Goal: Task Accomplishment & Management: Use online tool/utility

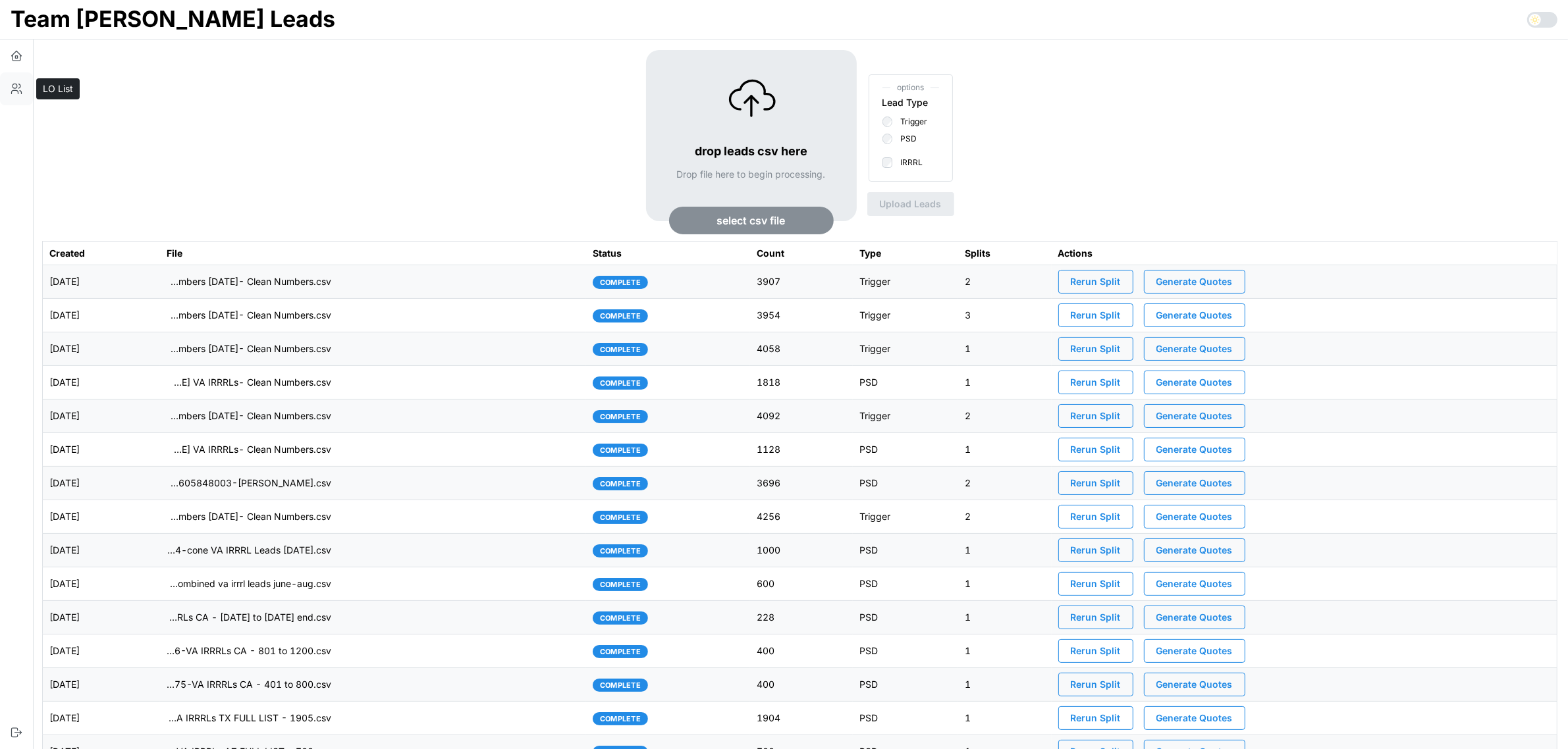
click at [22, 84] on icon "button" at bounding box center [17, 89] width 13 height 13
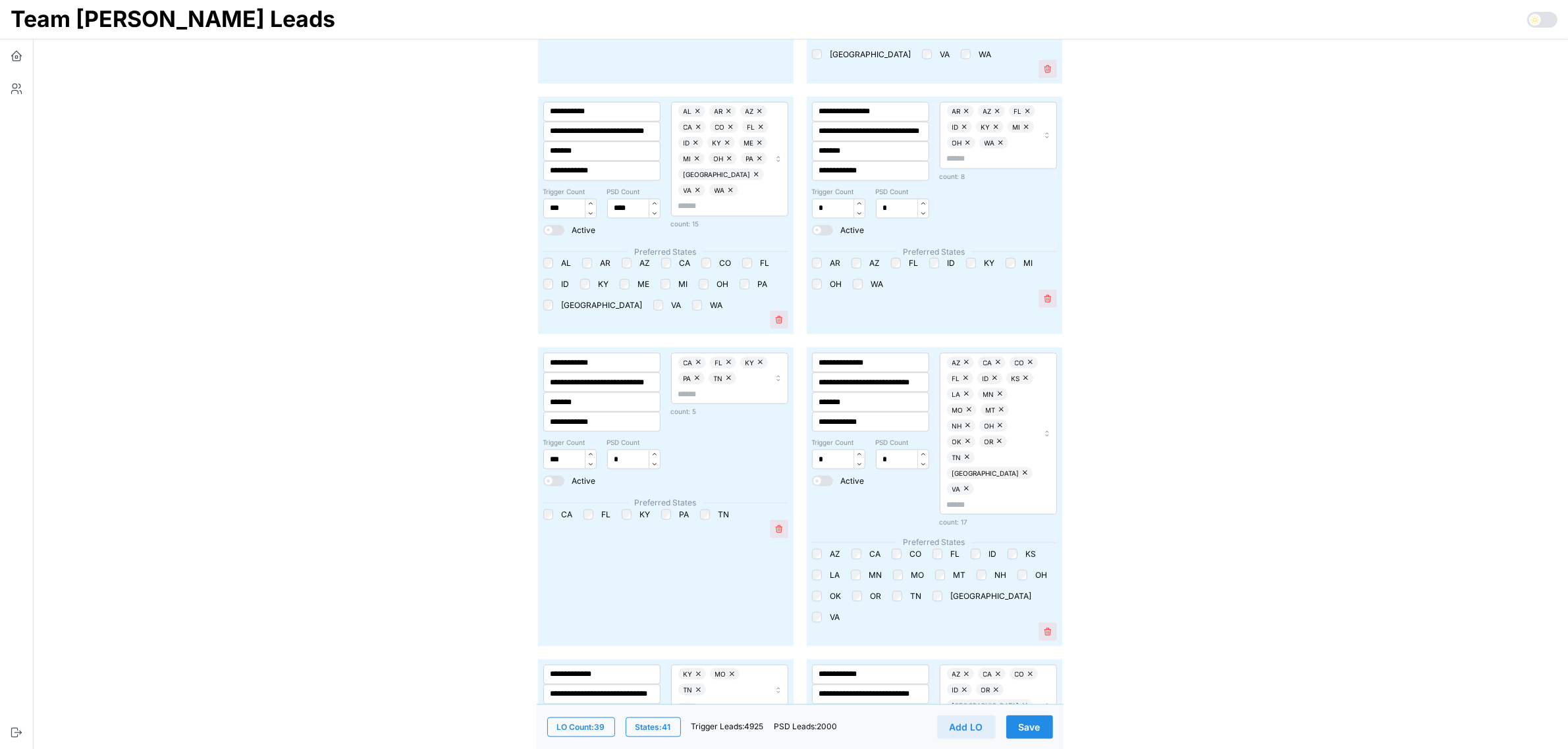
scroll to position [2057, 0]
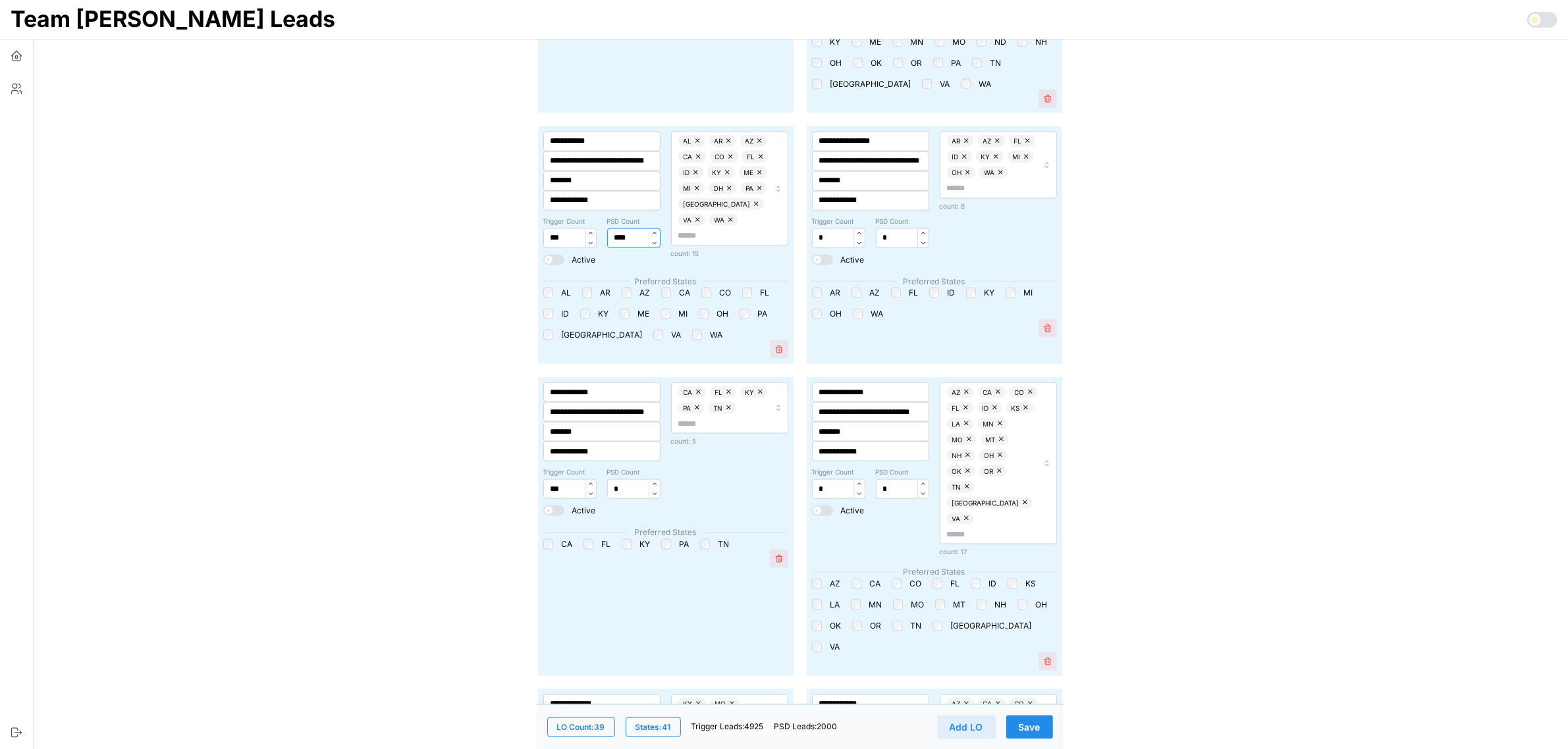
click at [621, 229] on input "****" at bounding box center [634, 238] width 53 height 20
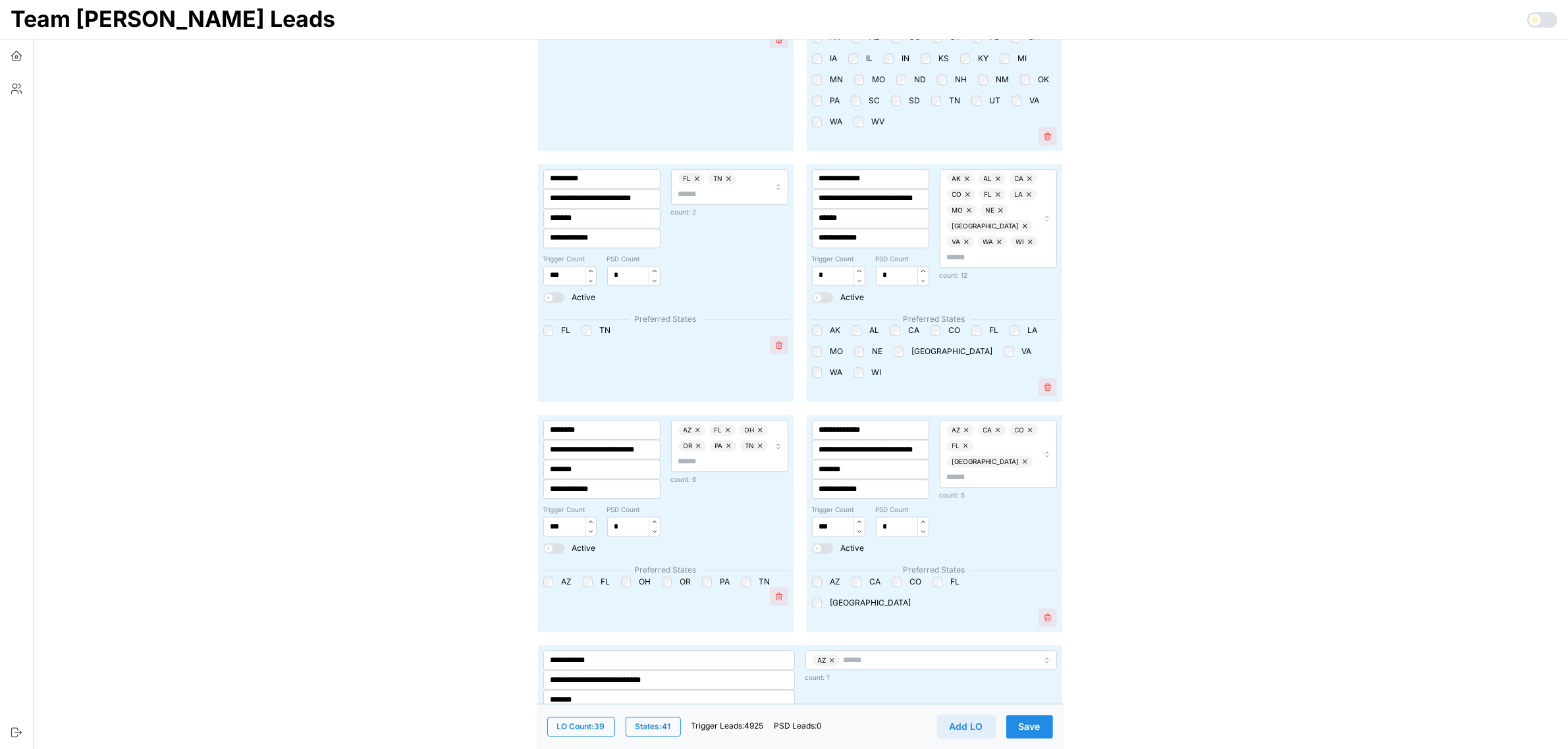
scroll to position [3968, 0]
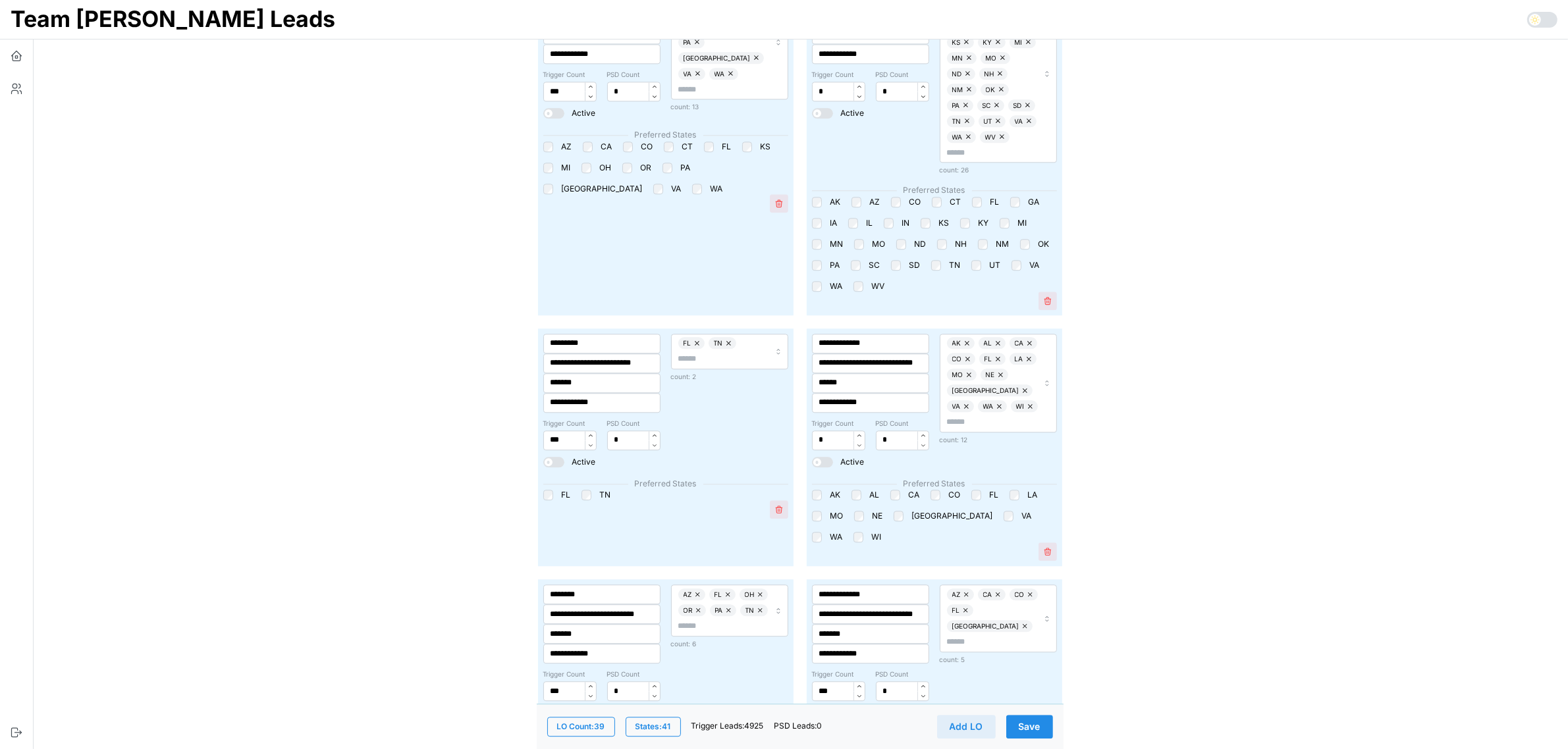
type input "*"
click at [623, 430] on input "*" at bounding box center [634, 440] width 53 height 20
type input "****"
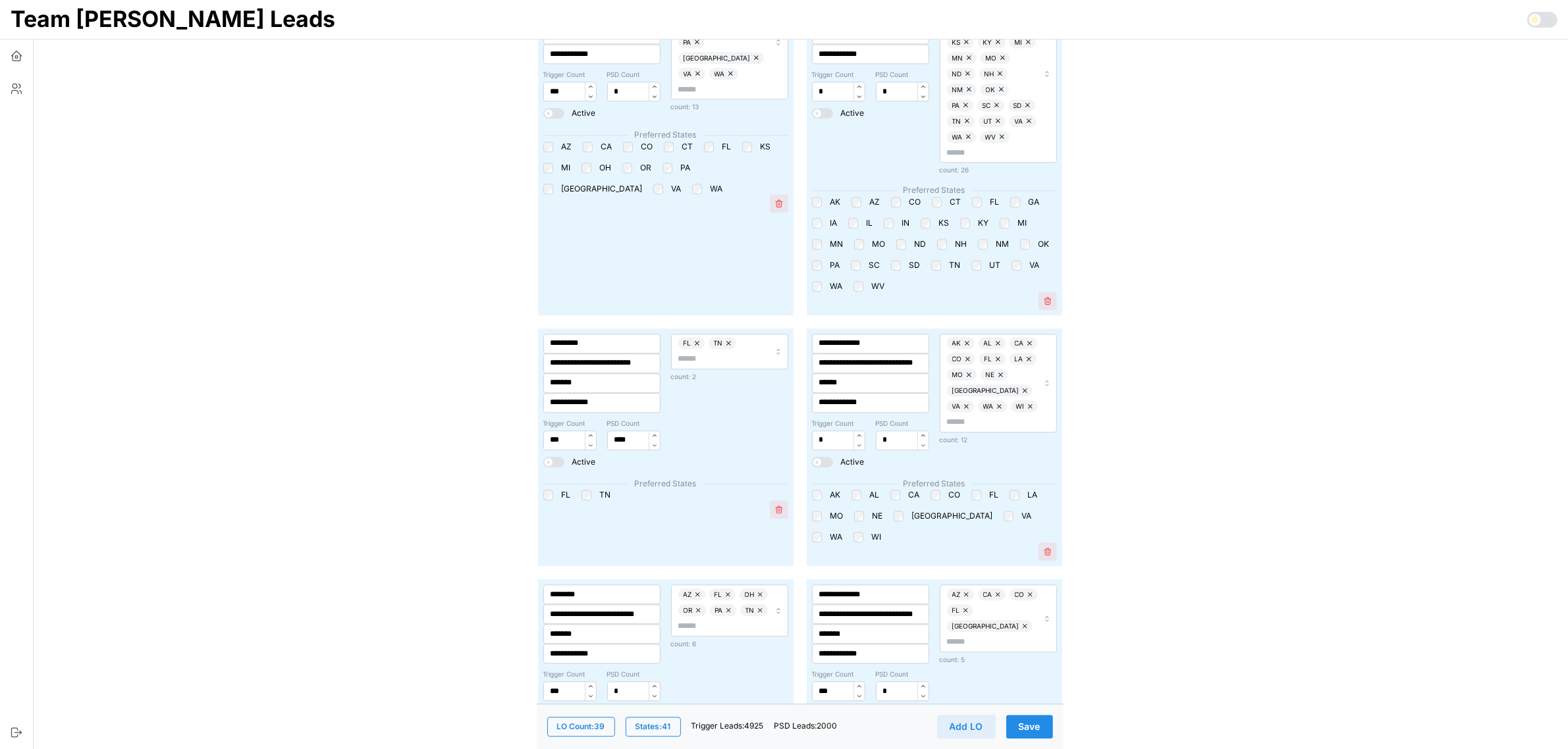
click at [1036, 720] on span "Save" at bounding box center [1030, 726] width 22 height 23
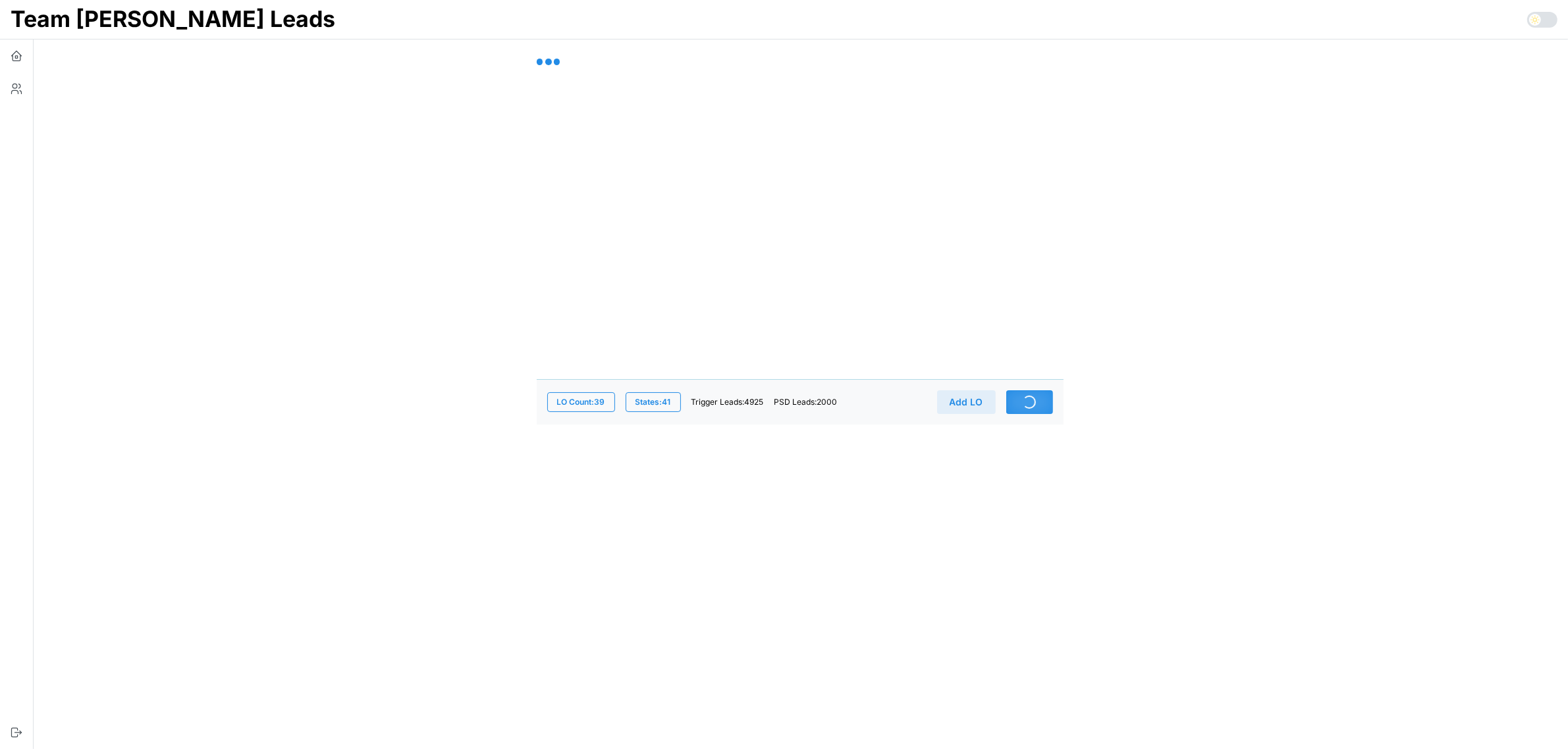
scroll to position [0, 0]
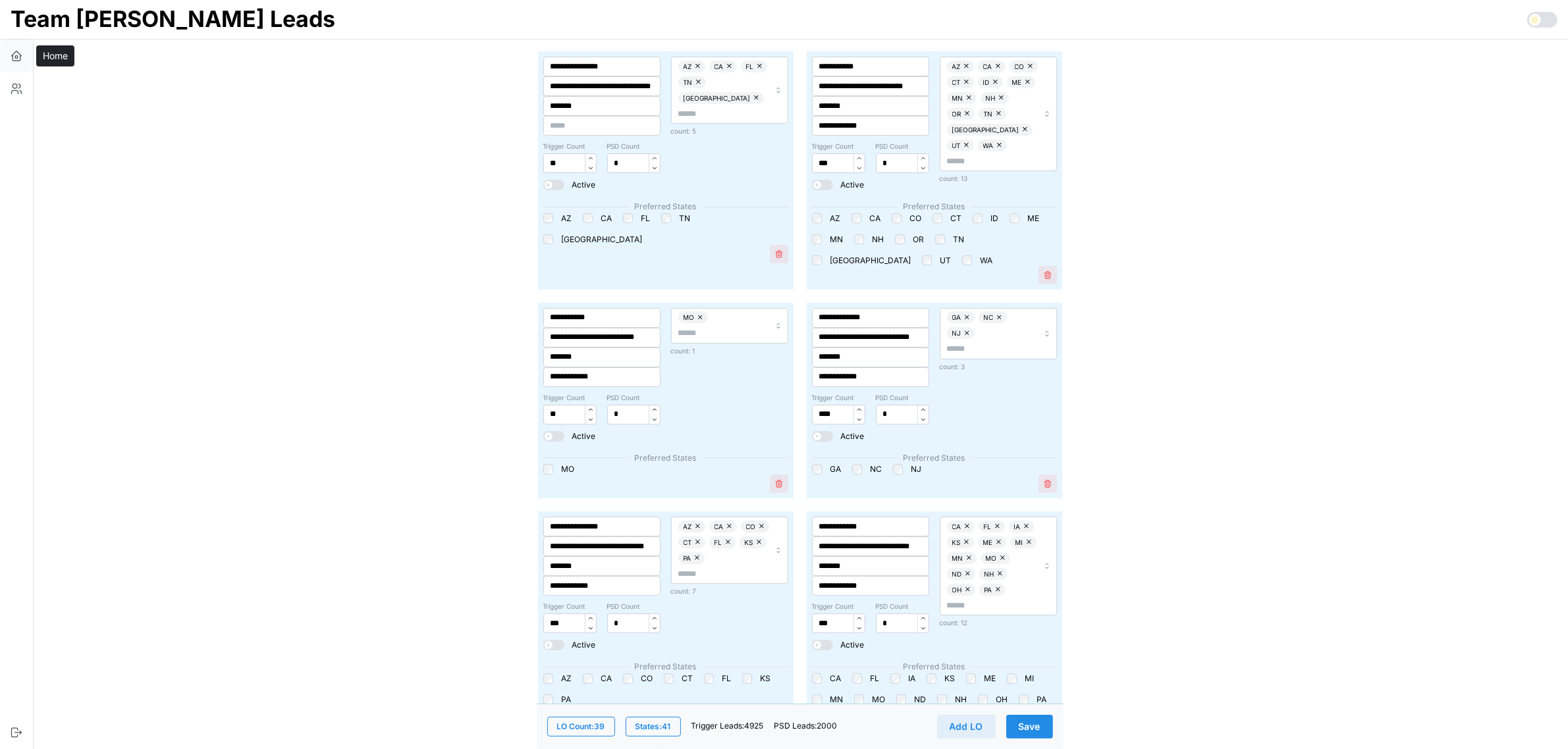
click at [17, 61] on icon "button" at bounding box center [16, 58] width 8 height 5
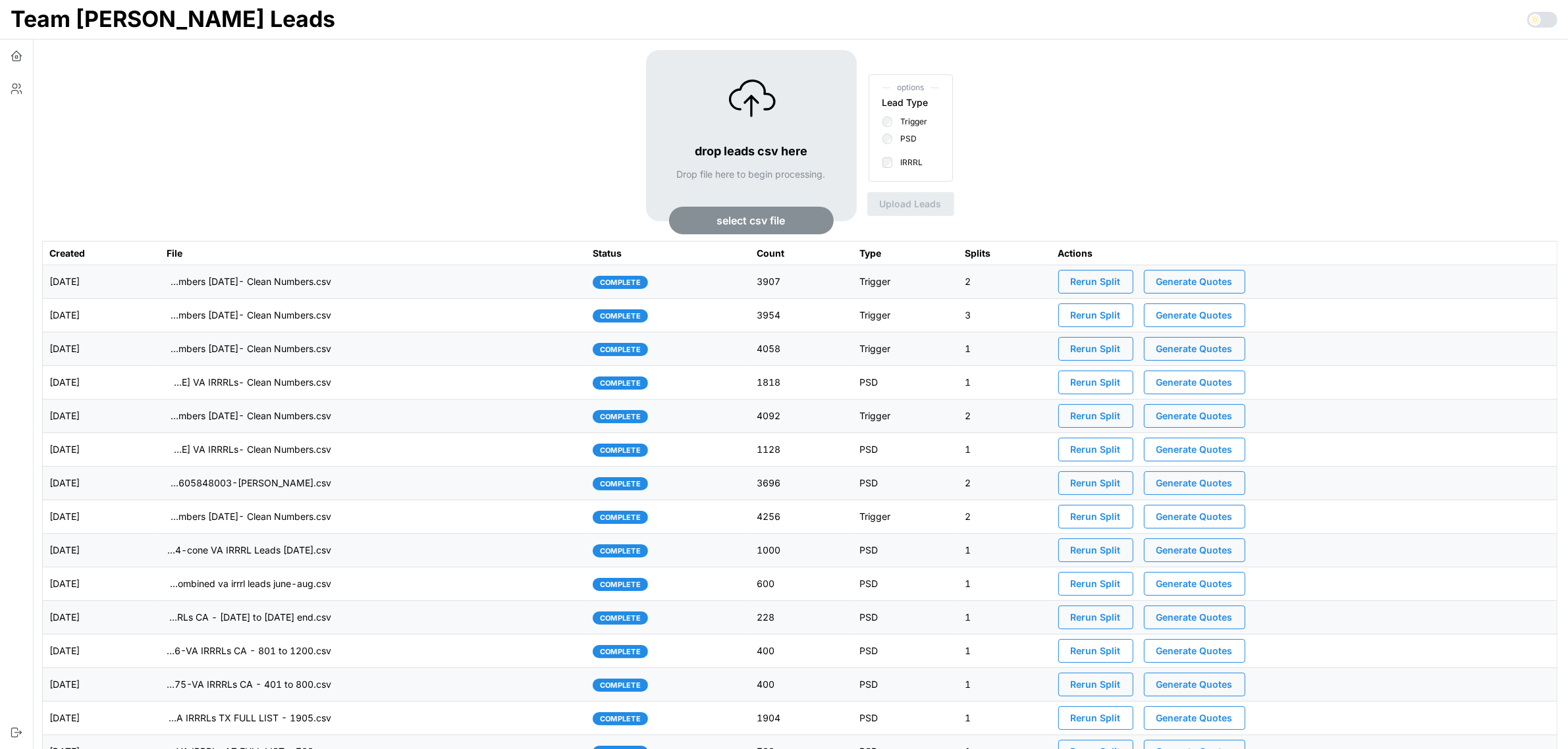
drag, startPoint x: 425, startPoint y: 83, endPoint x: 418, endPoint y: 83, distance: 7.0
click at [425, 81] on div "drop leads csv here Drop file here to begin processing. select csv file options…" at bounding box center [800, 145] width 1515 height 191
click at [772, 216] on span "select csv file" at bounding box center [751, 221] width 69 height 26
click at [923, 202] on span "Upload Leads" at bounding box center [919, 204] width 62 height 23
click at [532, 281] on td "imports/[PERSON_NAME]/1758131621168-[PERSON_NAME] VA IRRRLs- Clean Numbers.csv" at bounding box center [373, 282] width 426 height 34
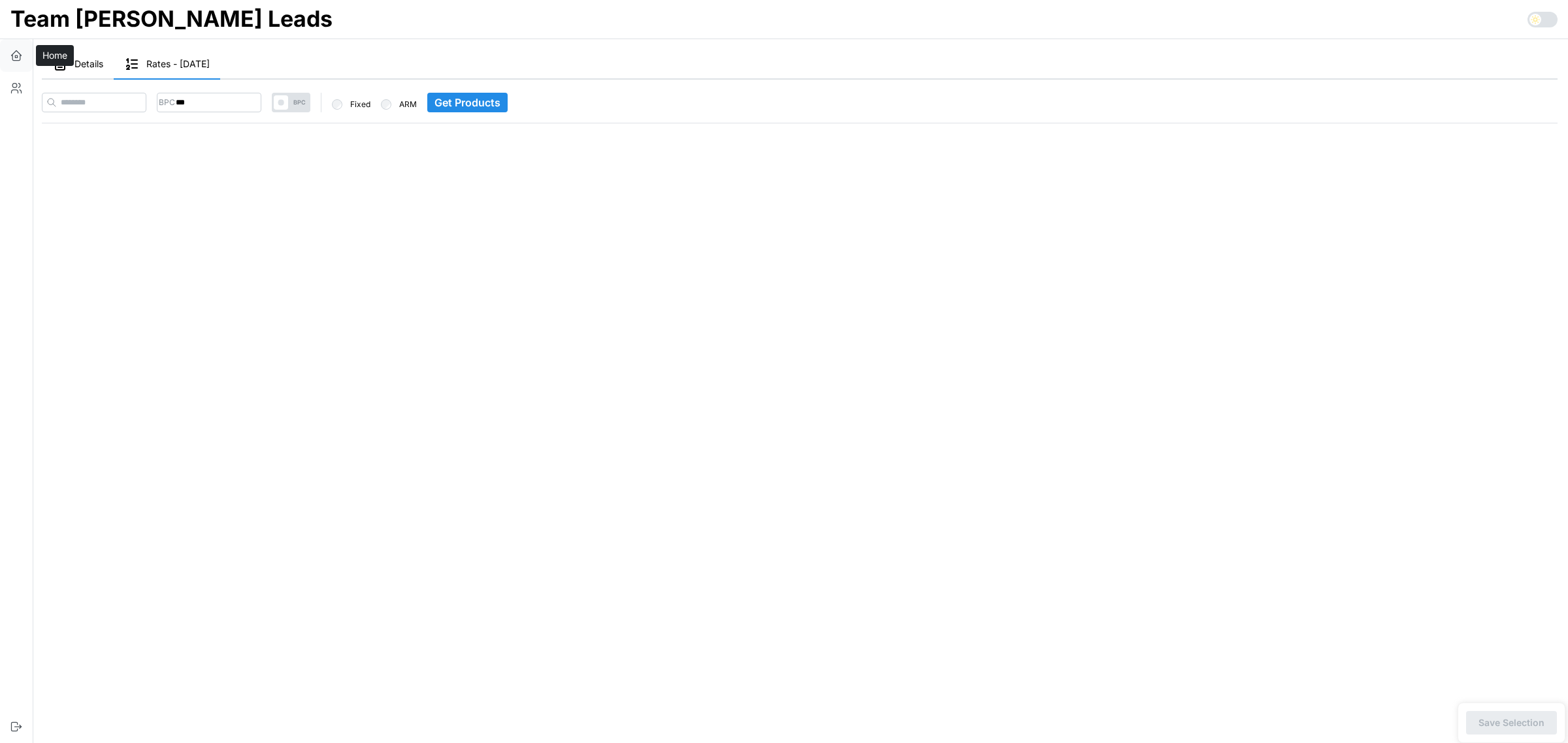
click at [23, 56] on button "button" at bounding box center [16, 55] width 33 height 33
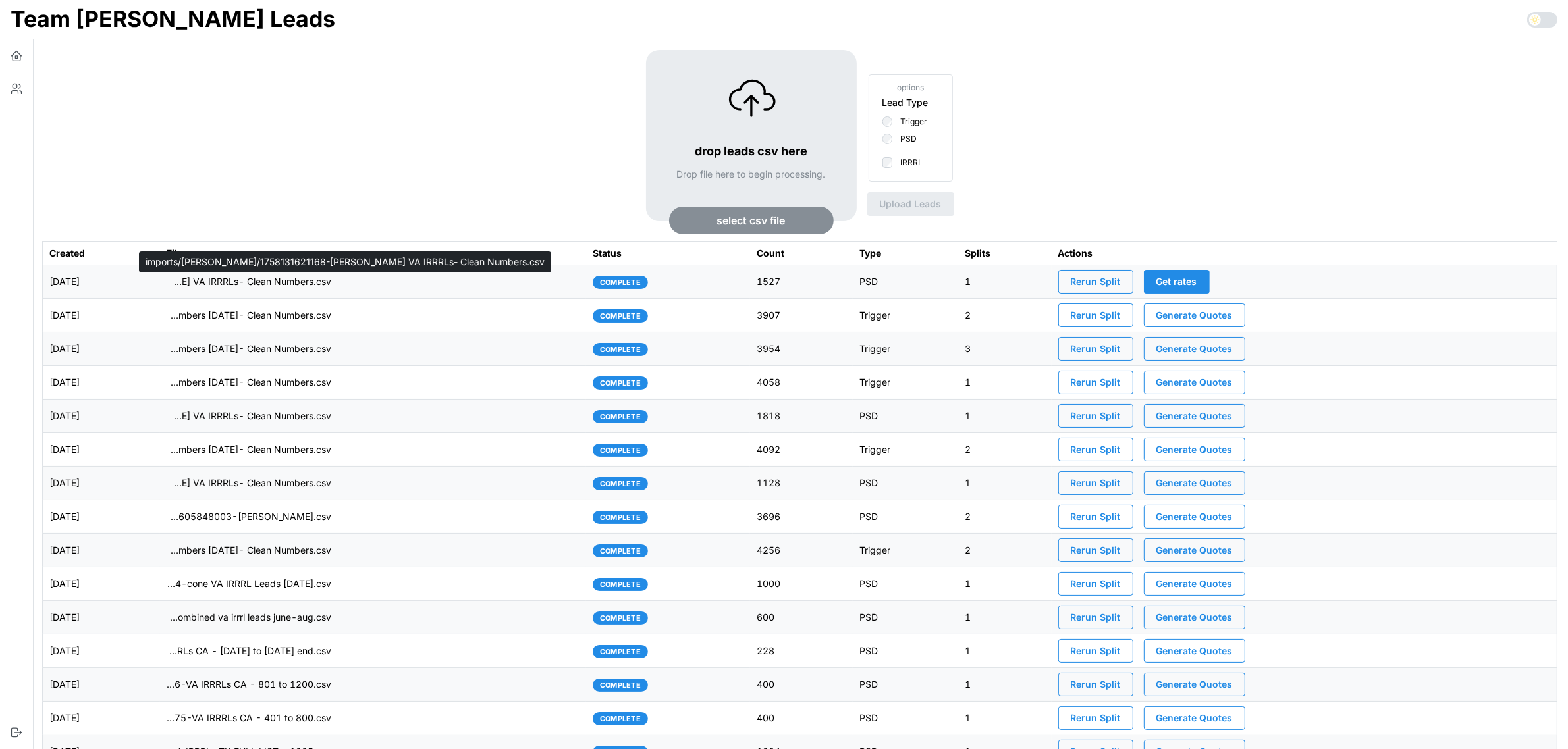
click at [248, 283] on p "imports/[PERSON_NAME]/1758131621168-[PERSON_NAME] VA IRRRLs- Clean Numbers.csv" at bounding box center [249, 282] width 164 height 13
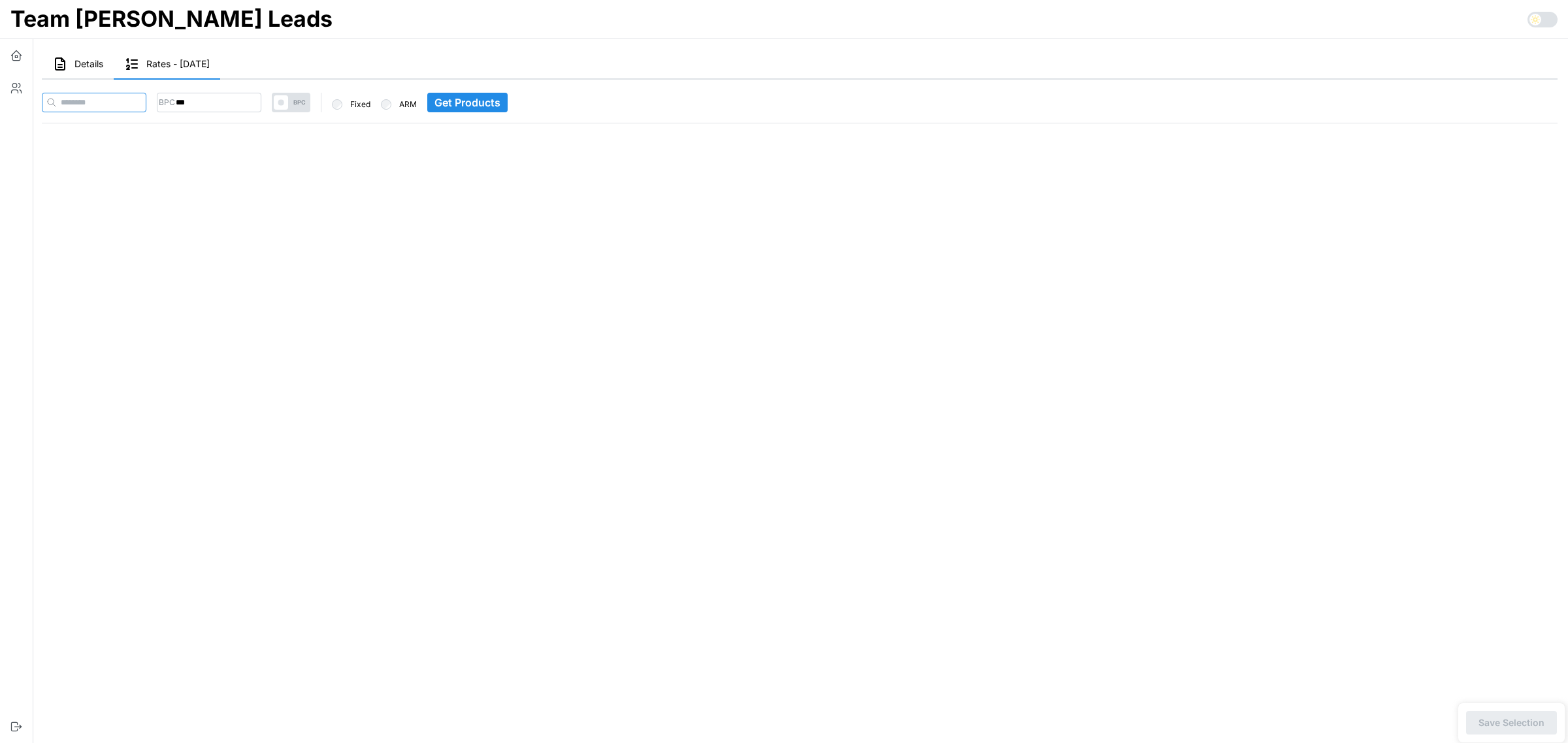
click at [128, 102] on input at bounding box center [94, 102] width 104 height 20
paste input "**********"
type input "**********"
click at [228, 102] on input "***" at bounding box center [234, 102] width 104 height 20
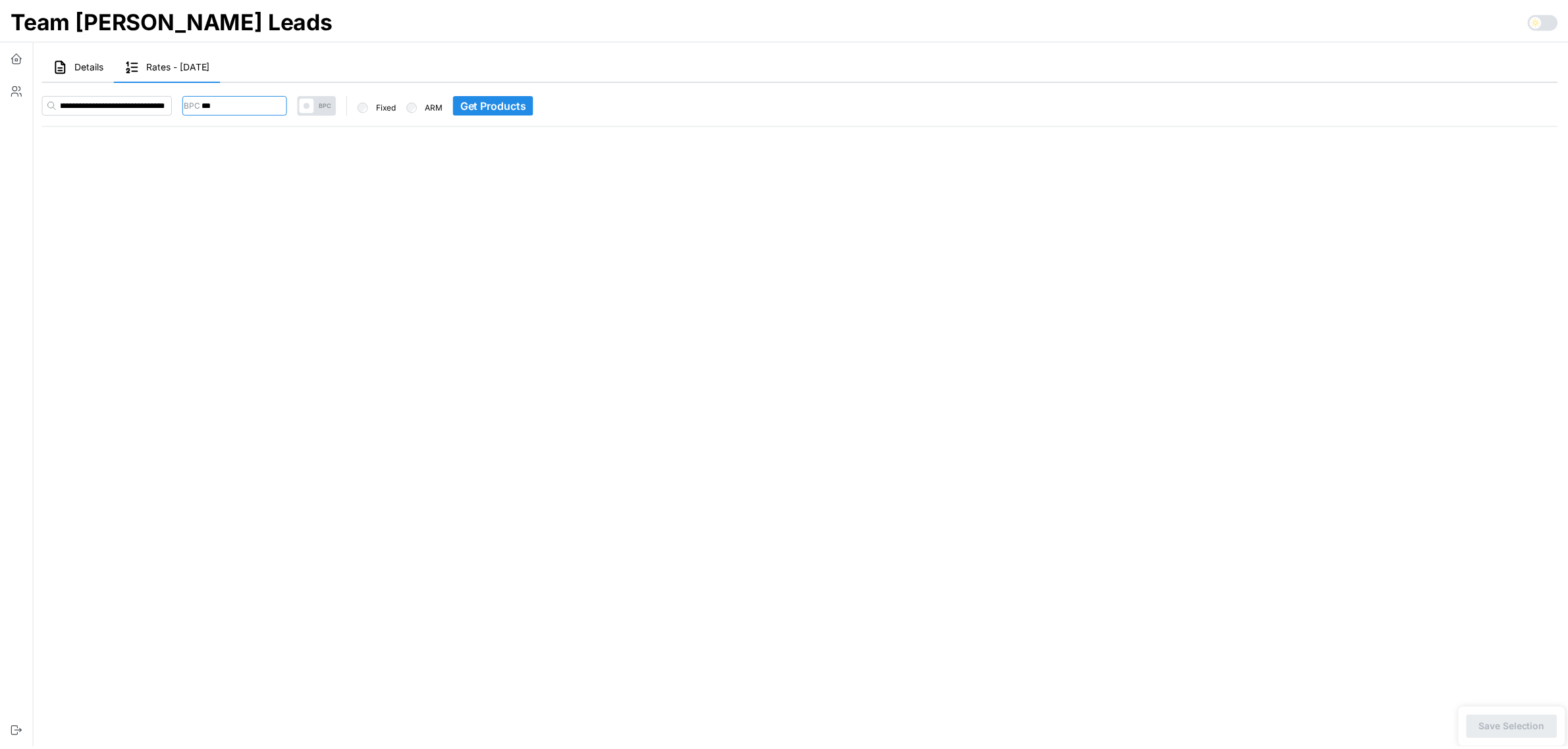
scroll to position [0, 0]
click at [229, 103] on input "***" at bounding box center [236, 103] width 105 height 20
type input "***"
click at [348, 298] on main "Details Rates - [DATE] Stats [PERSON_NAME] : count: 0 overUnder: 0 Distribution…" at bounding box center [800, 374] width 1559 height 749
click at [530, 99] on span "Get Products" at bounding box center [496, 103] width 67 height 18
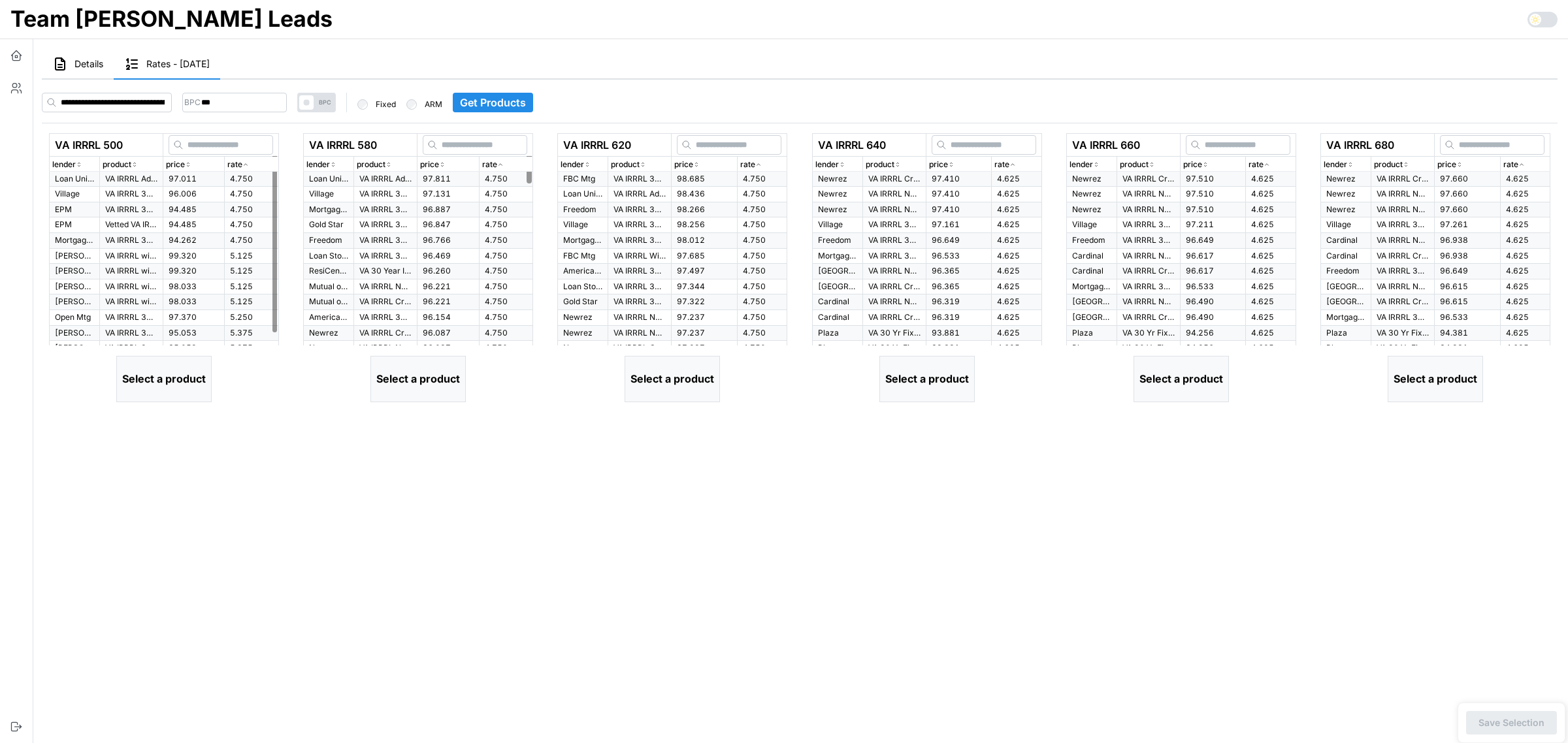
click at [249, 162] on icon "button" at bounding box center [245, 165] width 7 height 8
click at [201, 175] on td "97.011" at bounding box center [194, 179] width 62 height 15
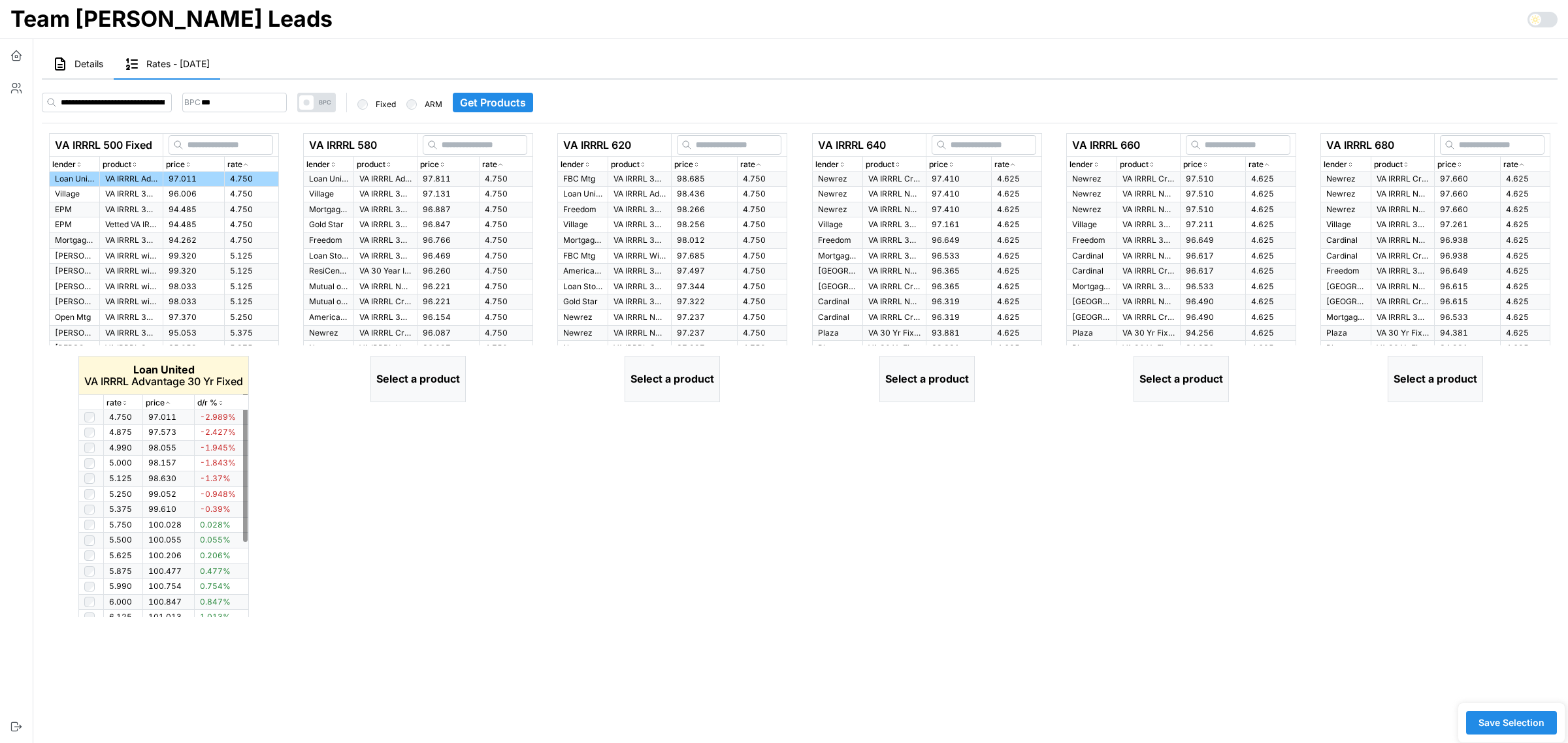
click at [125, 402] on icon "button" at bounding box center [125, 402] width 7 height 8
click at [504, 157] on th "rate" at bounding box center [506, 164] width 54 height 15
click at [504, 165] on div "rate" at bounding box center [506, 165] width 48 height 12
click at [417, 178] on td "97.811" at bounding box center [448, 179] width 62 height 15
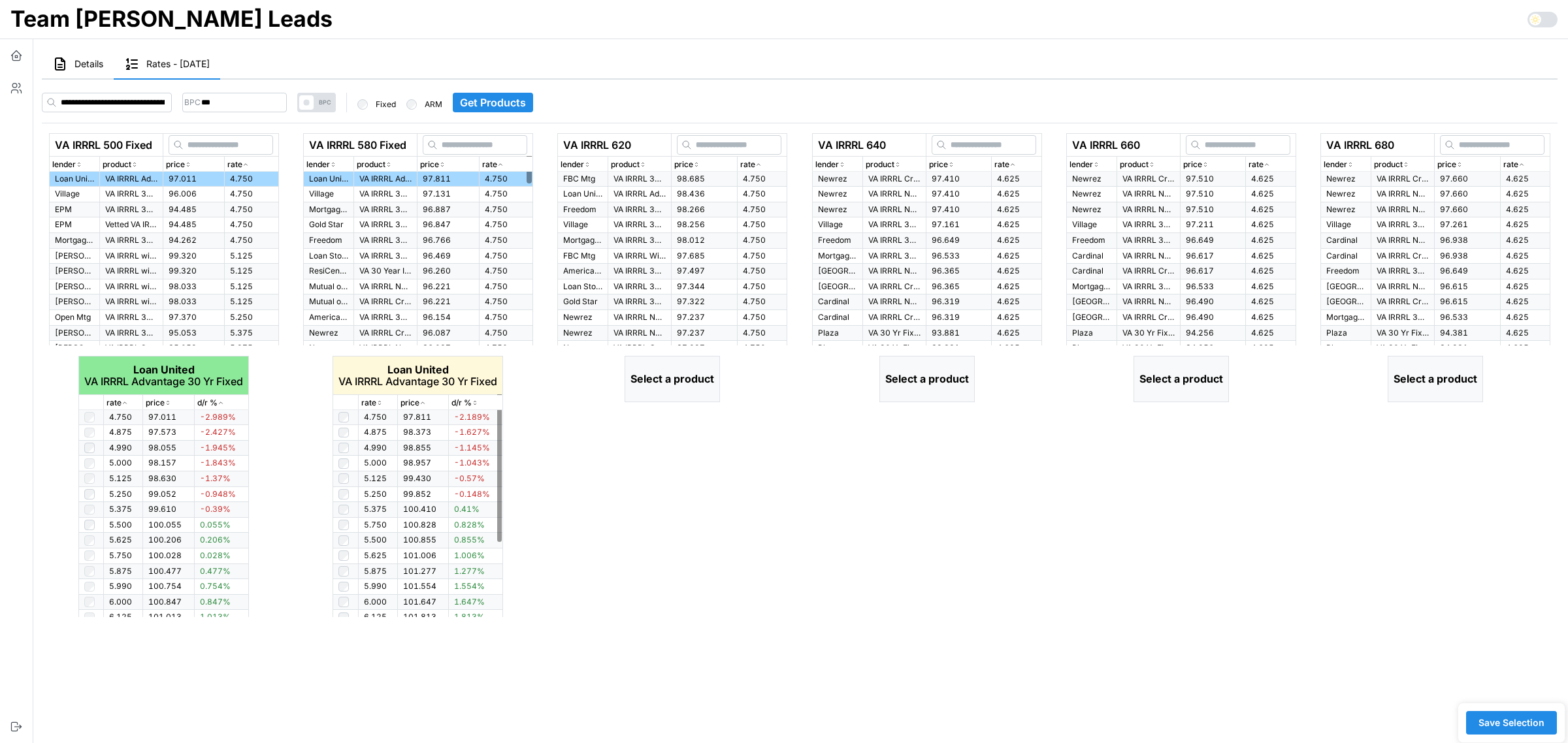
click at [376, 402] on icon "button" at bounding box center [379, 402] width 7 height 8
click at [379, 402] on icon "button" at bounding box center [379, 402] width 7 height 8
click at [759, 163] on icon "button" at bounding box center [758, 165] width 7 height 8
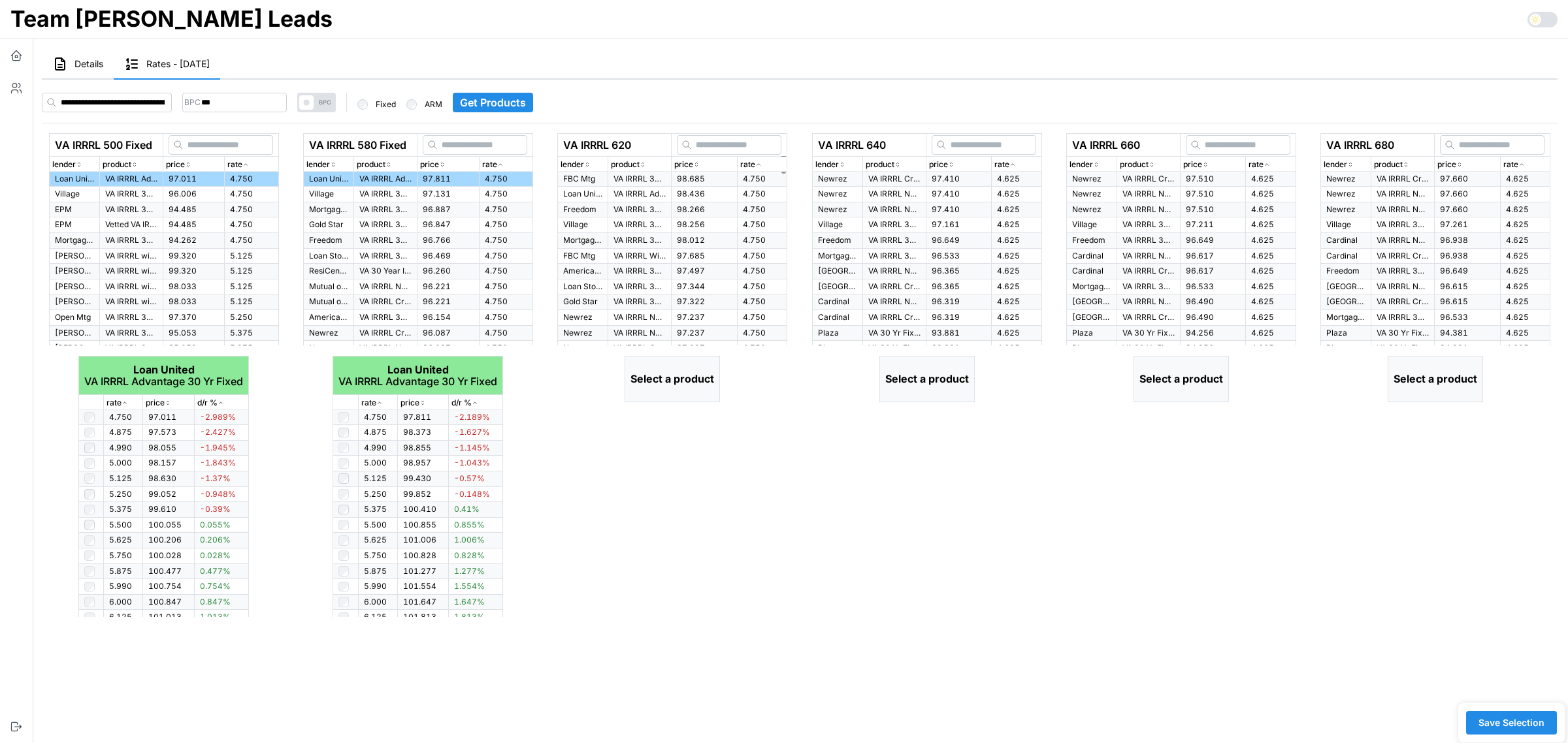
click at [608, 194] on td "VA IRRRL Advantage 30 Yr Fixed" at bounding box center [640, 195] width 63 height 16
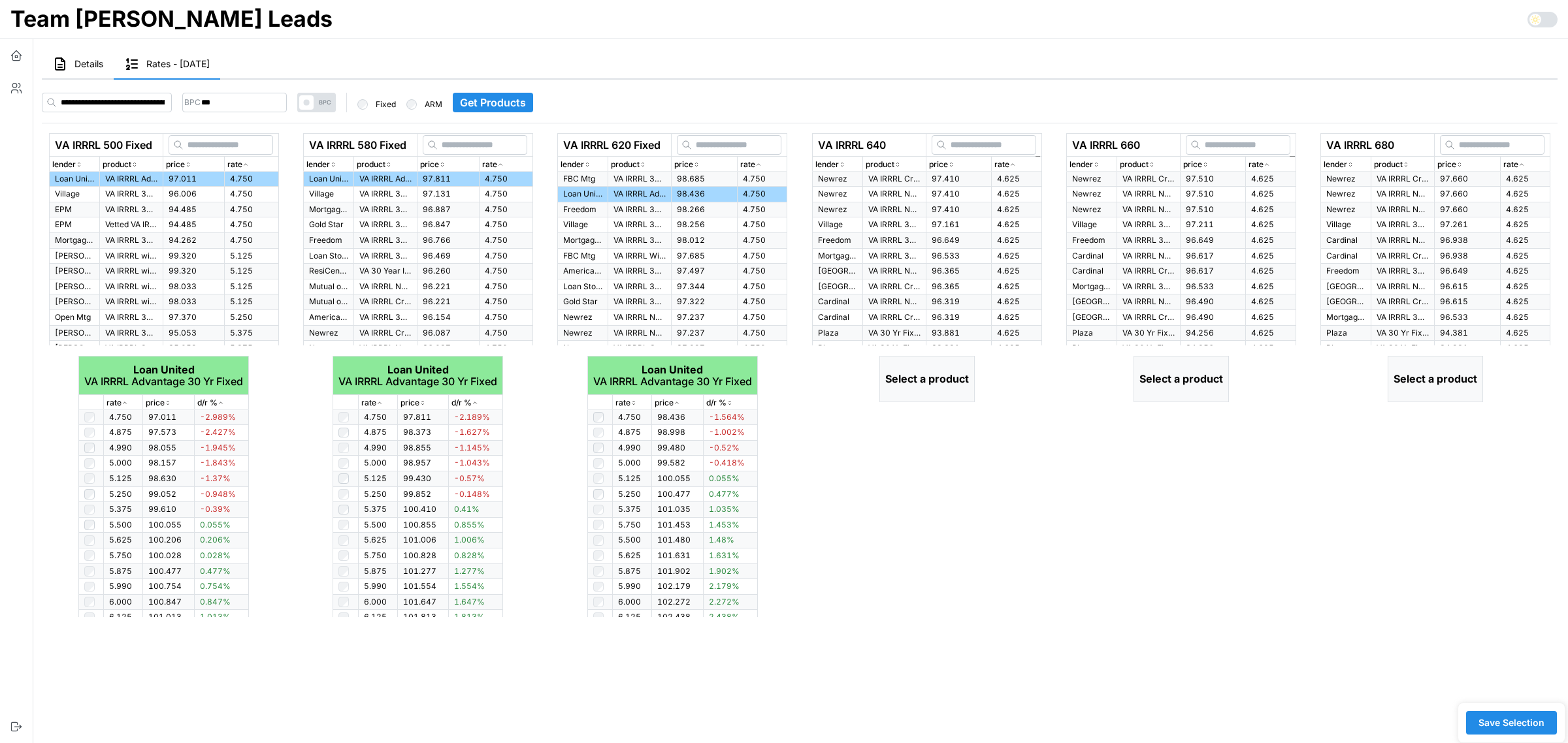
click at [1019, 165] on div "rate" at bounding box center [1016, 165] width 44 height 12
click at [933, 180] on span "97.410" at bounding box center [946, 179] width 28 height 10
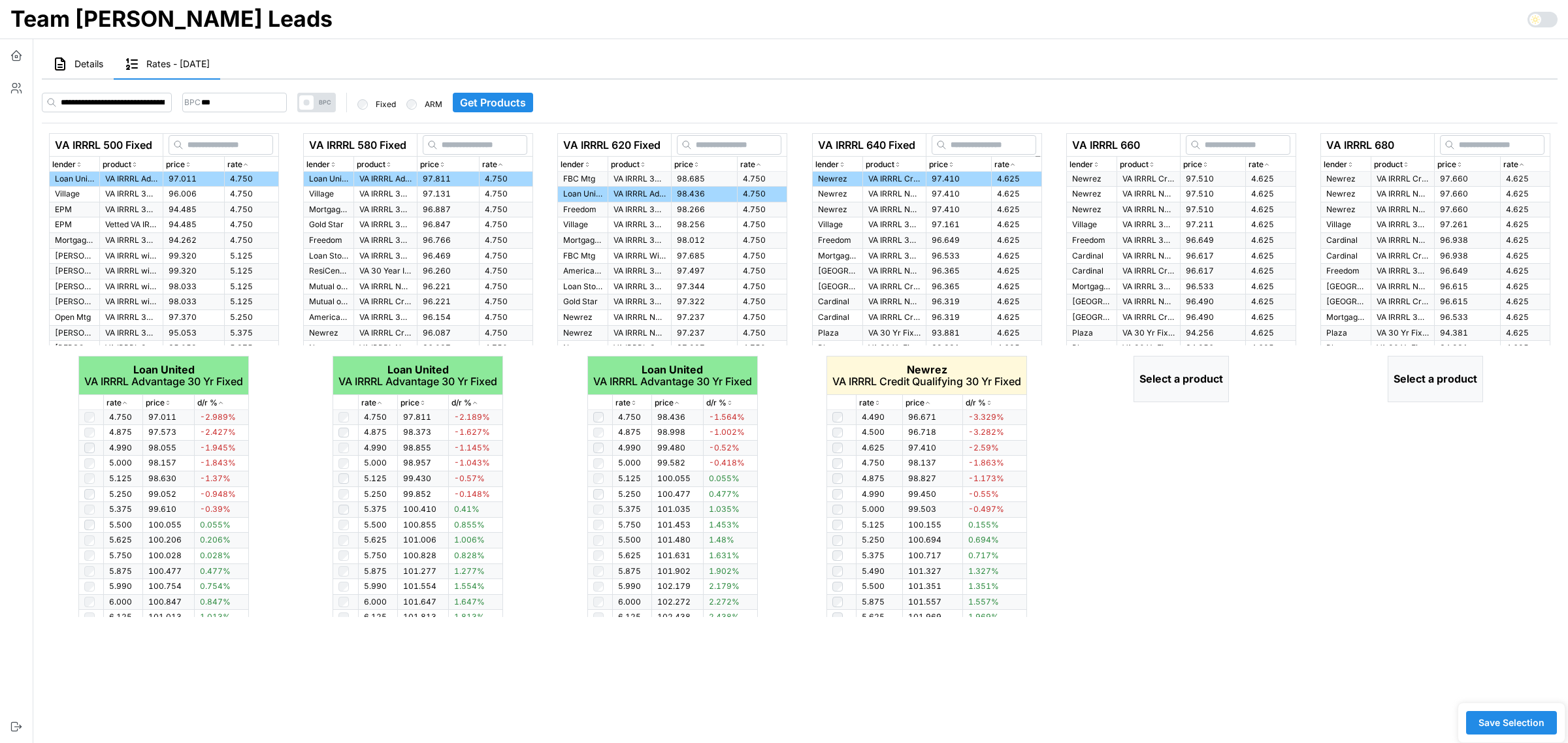
click at [935, 223] on span "97.161" at bounding box center [946, 225] width 28 height 10
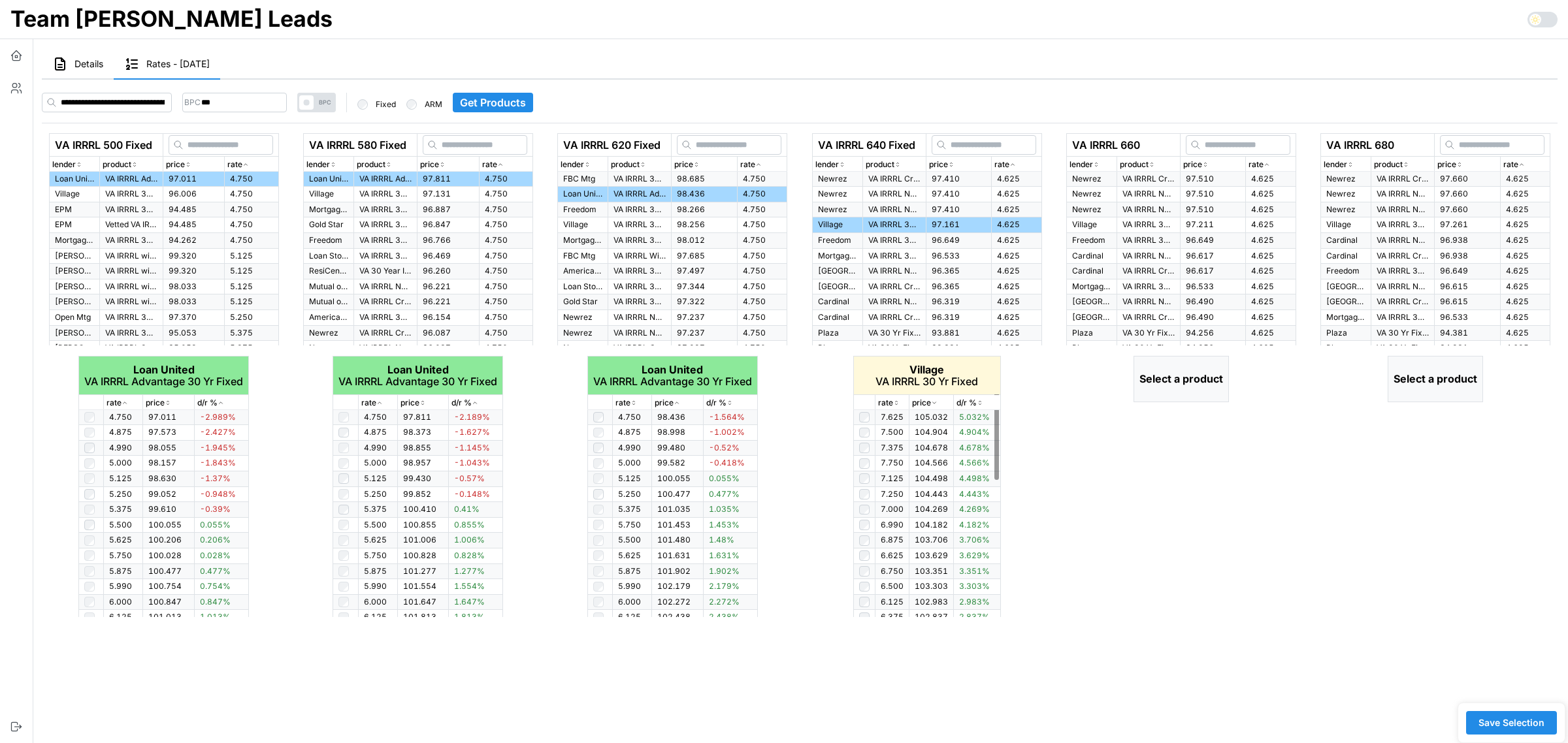
click at [895, 402] on icon "button" at bounding box center [896, 402] width 7 height 8
click at [1269, 161] on icon "button" at bounding box center [1266, 165] width 7 height 8
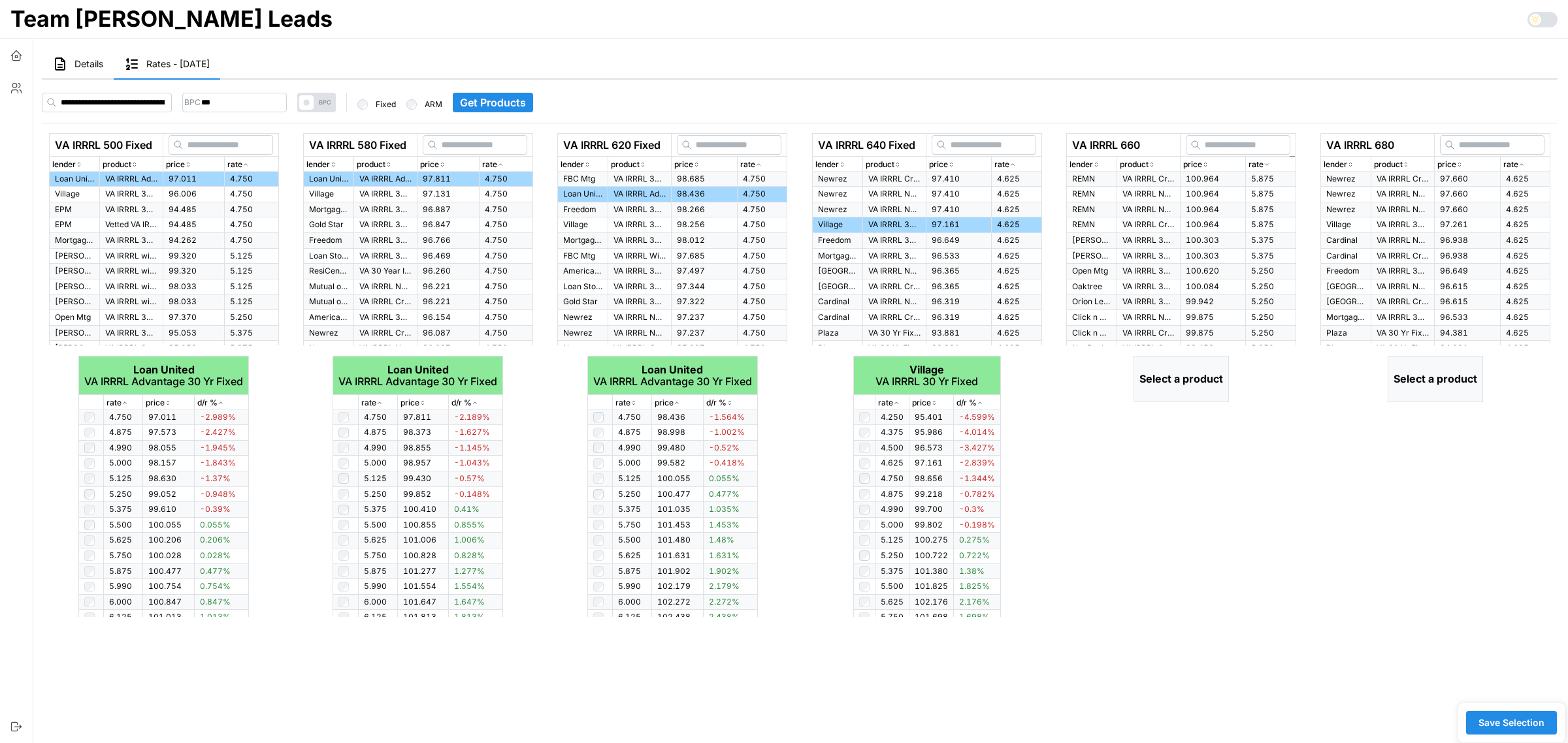
click at [1269, 161] on icon "button" at bounding box center [1266, 165] width 7 height 8
click at [1088, 227] on p "Village" at bounding box center [1092, 225] width 39 height 11
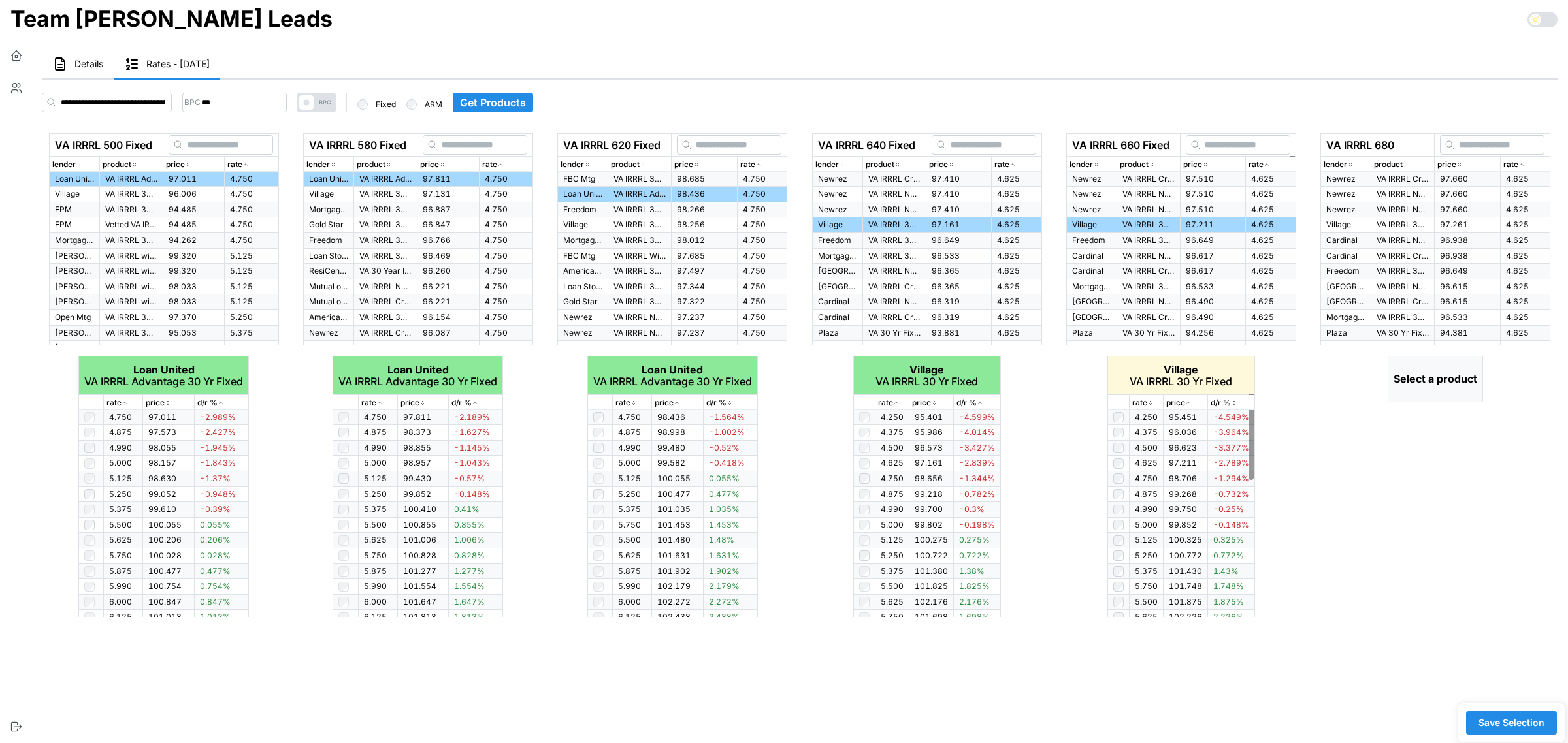
click at [1147, 406] on p "rate" at bounding box center [1139, 403] width 15 height 12
click at [1521, 168] on div "rate" at bounding box center [1525, 165] width 44 height 12
click at [1521, 167] on icon "button" at bounding box center [1522, 165] width 7 height 8
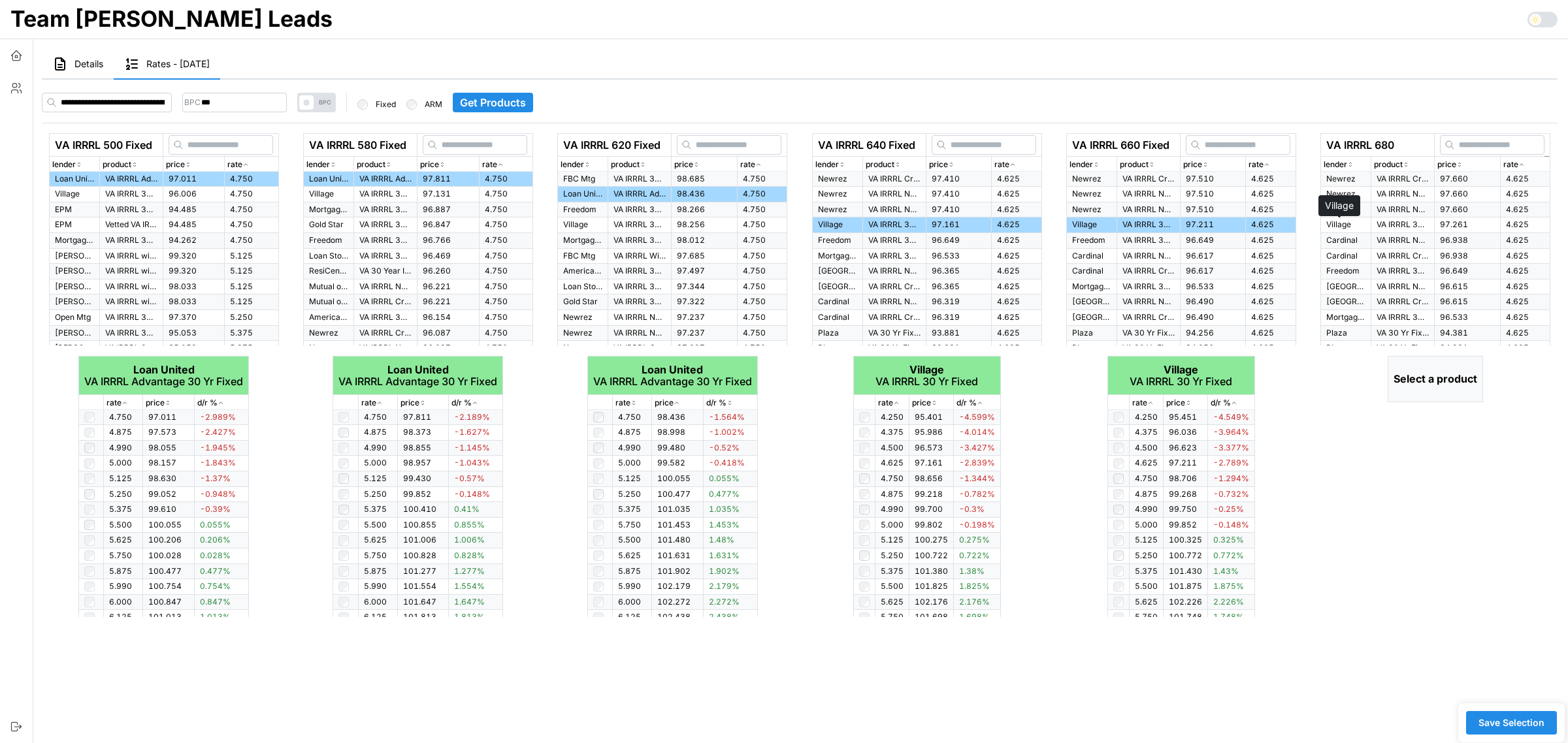
click at [1349, 226] on p "Village" at bounding box center [1346, 225] width 39 height 11
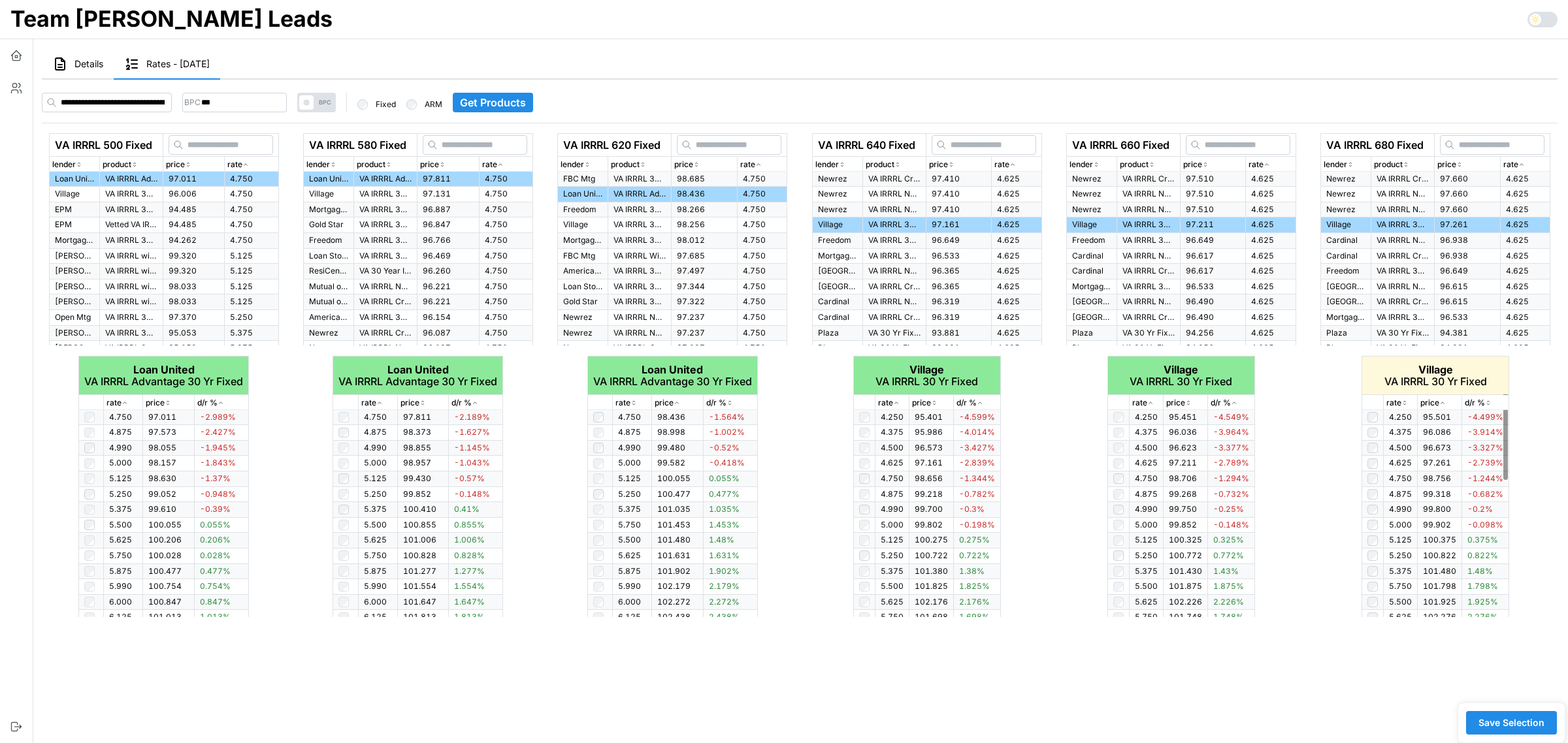
click at [1407, 404] on icon "button" at bounding box center [1404, 402] width 7 height 8
click at [1532, 721] on span "Save Selection" at bounding box center [1511, 723] width 66 height 22
click at [1513, 718] on span "Save Selection" at bounding box center [1511, 723] width 66 height 22
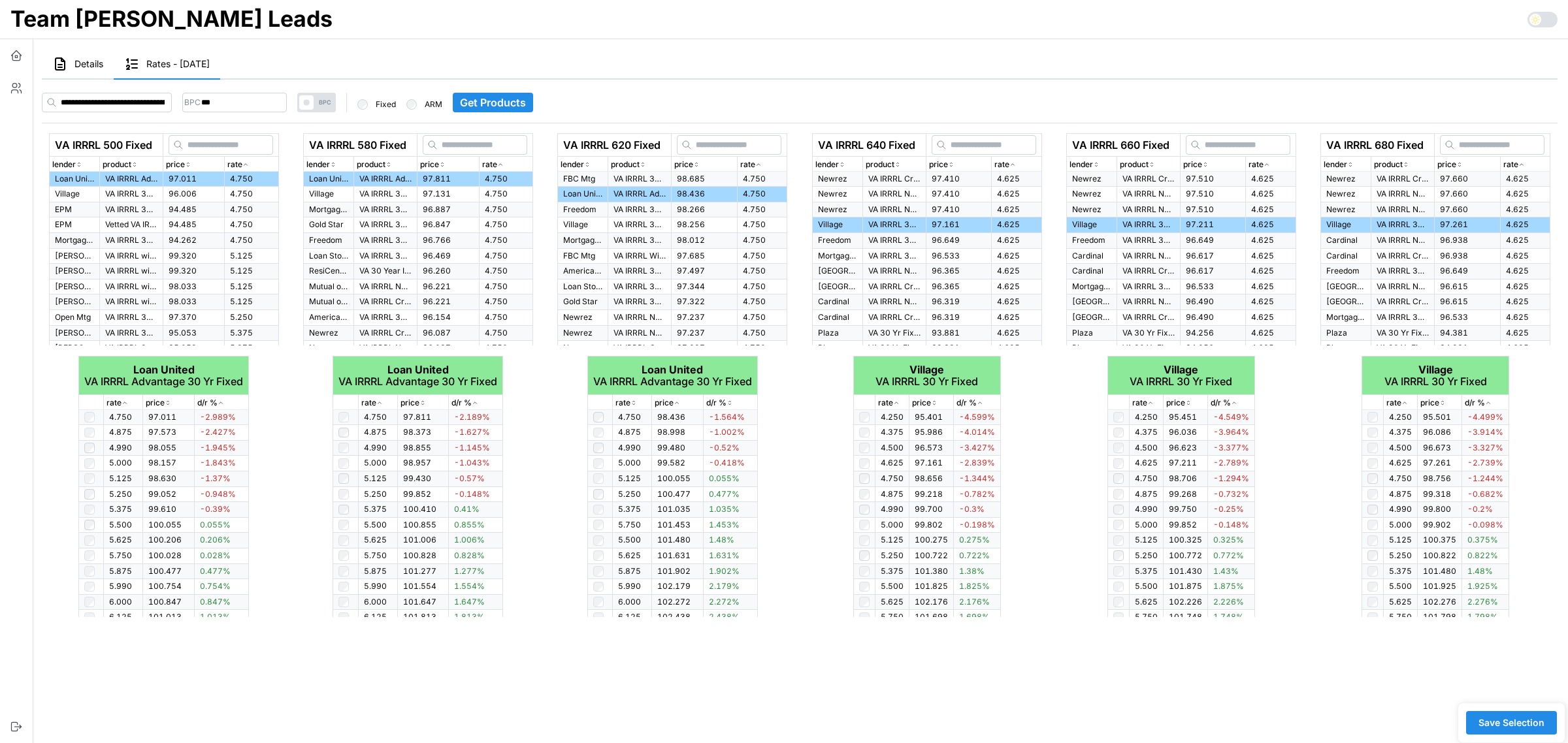
click at [1513, 718] on span "Save Selection" at bounding box center [1511, 723] width 66 height 22
click at [1513, 718] on button "Save Selection" at bounding box center [1511, 723] width 91 height 23
click at [18, 53] on icon "button" at bounding box center [17, 53] width 10 height 5
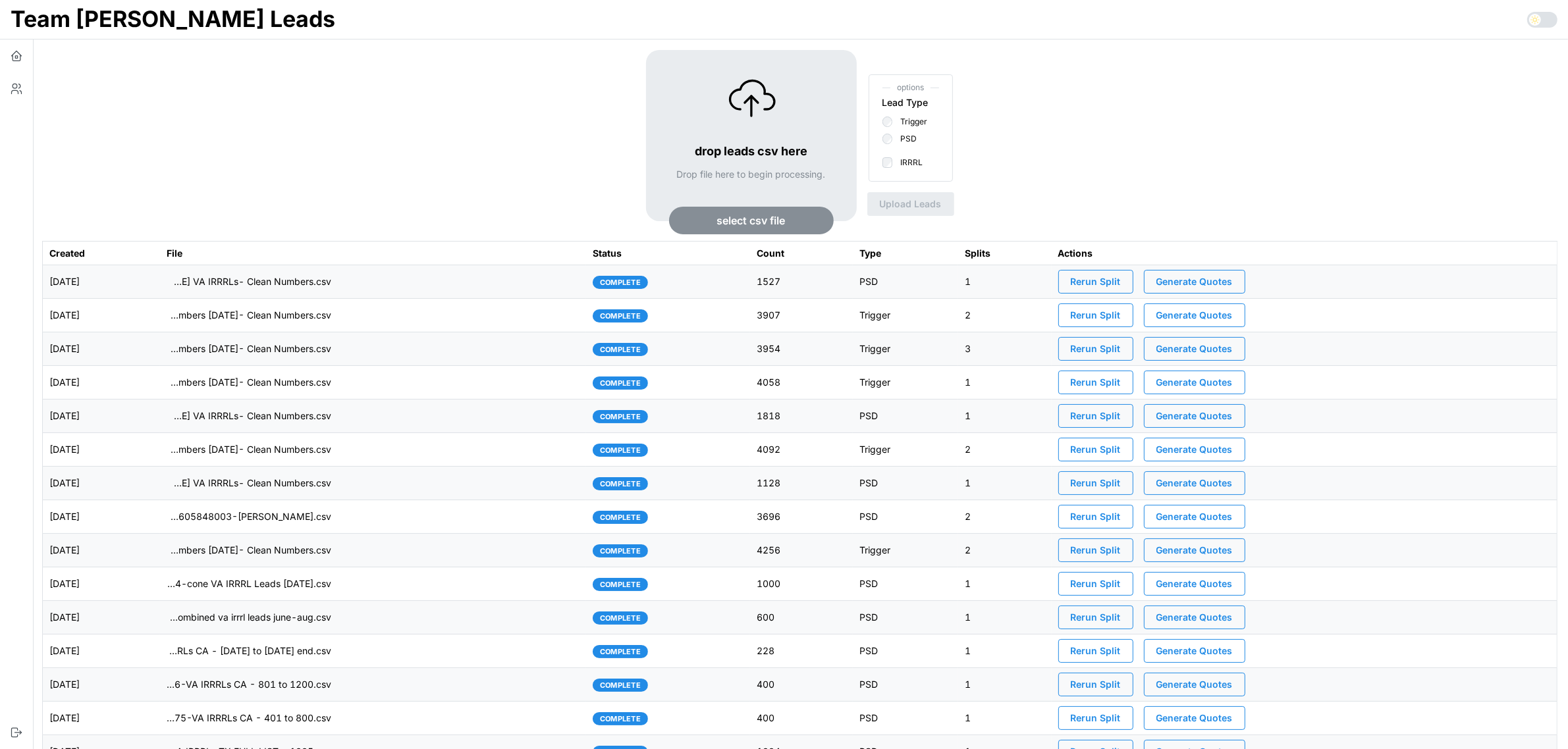
click at [1232, 281] on span "Generate Quotes" at bounding box center [1194, 281] width 77 height 23
click at [439, 284] on td "imports/mike/1758131621168-Susie Lim VA IRRRLs- Clean Numbers.csv" at bounding box center [373, 282] width 426 height 34
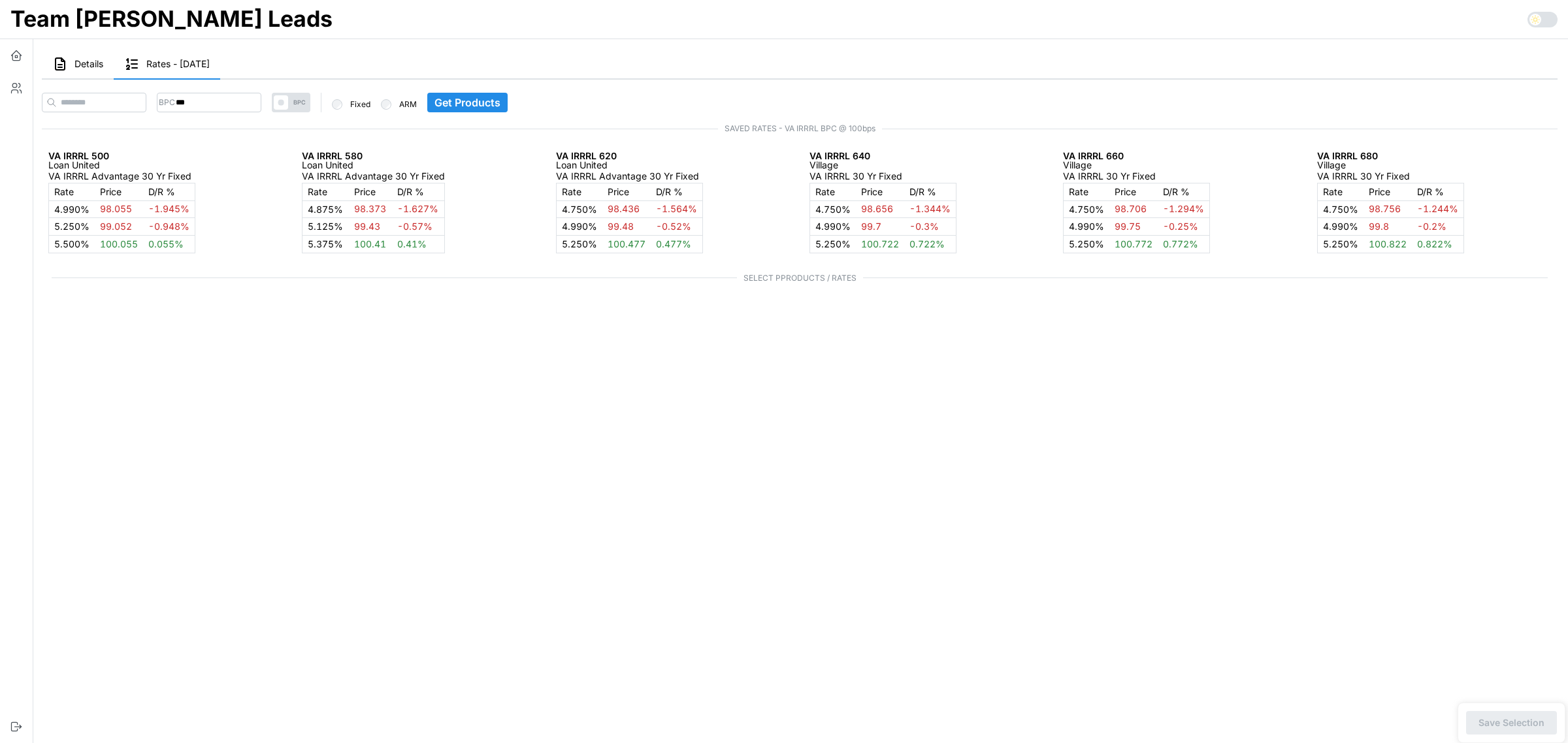
click at [86, 69] on button "Details" at bounding box center [78, 64] width 72 height 30
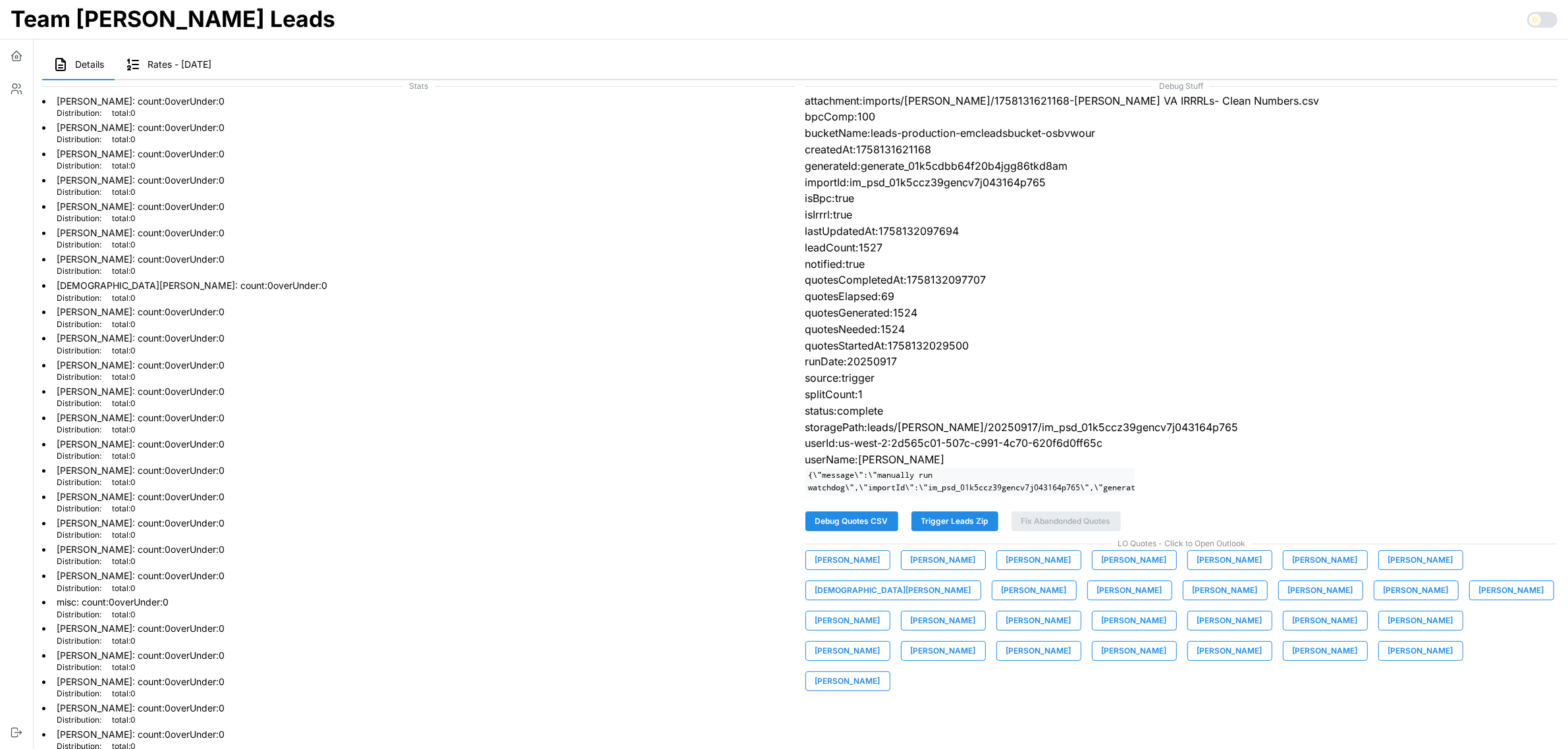
click at [1262, 642] on span "[PERSON_NAME]" at bounding box center [1230, 650] width 65 height 18
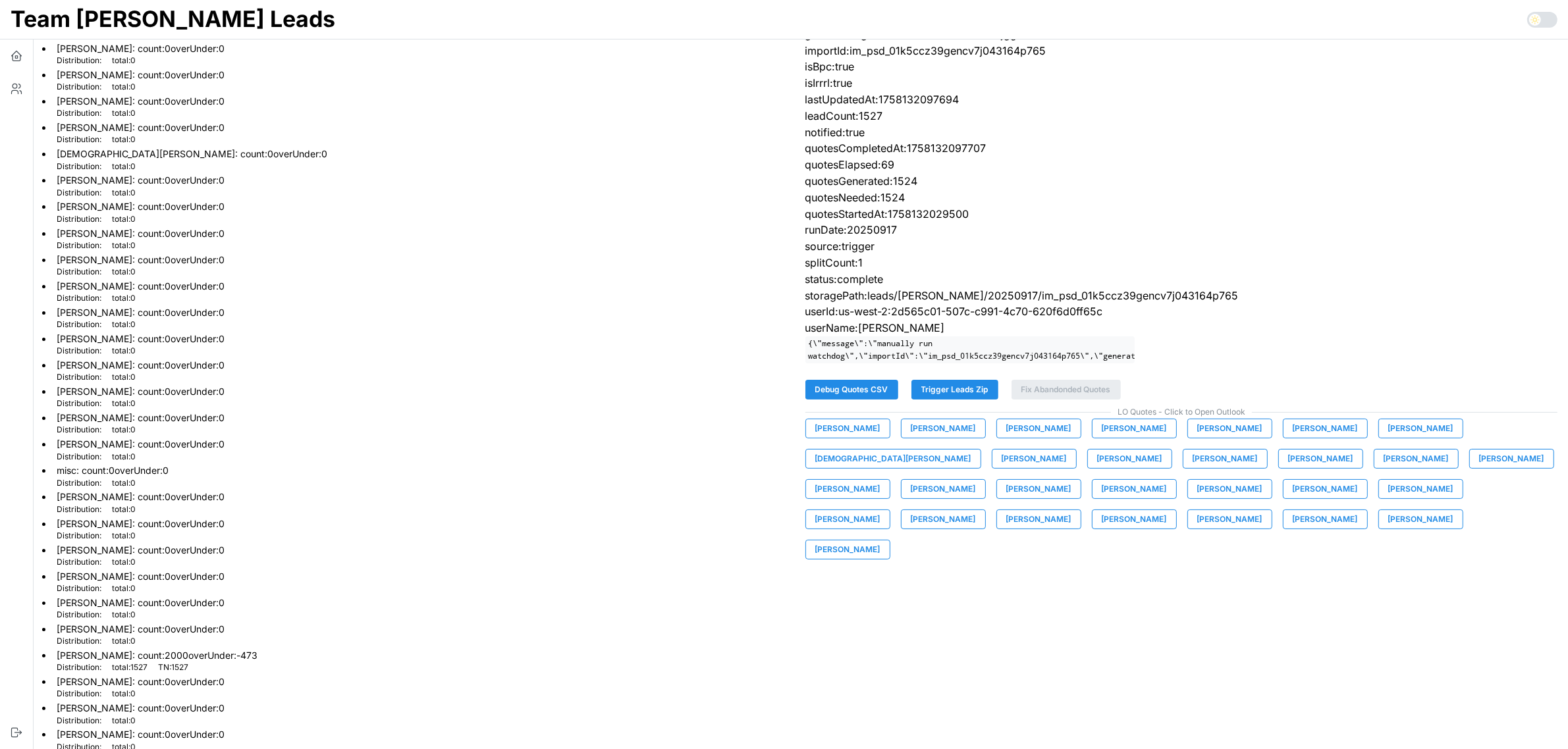
scroll to position [134, 0]
click at [1222, 183] on p "quotesGenerated:1524" at bounding box center [1182, 179] width 753 height 17
click at [1200, 171] on p "quotesGenerated:1524" at bounding box center [1182, 179] width 753 height 17
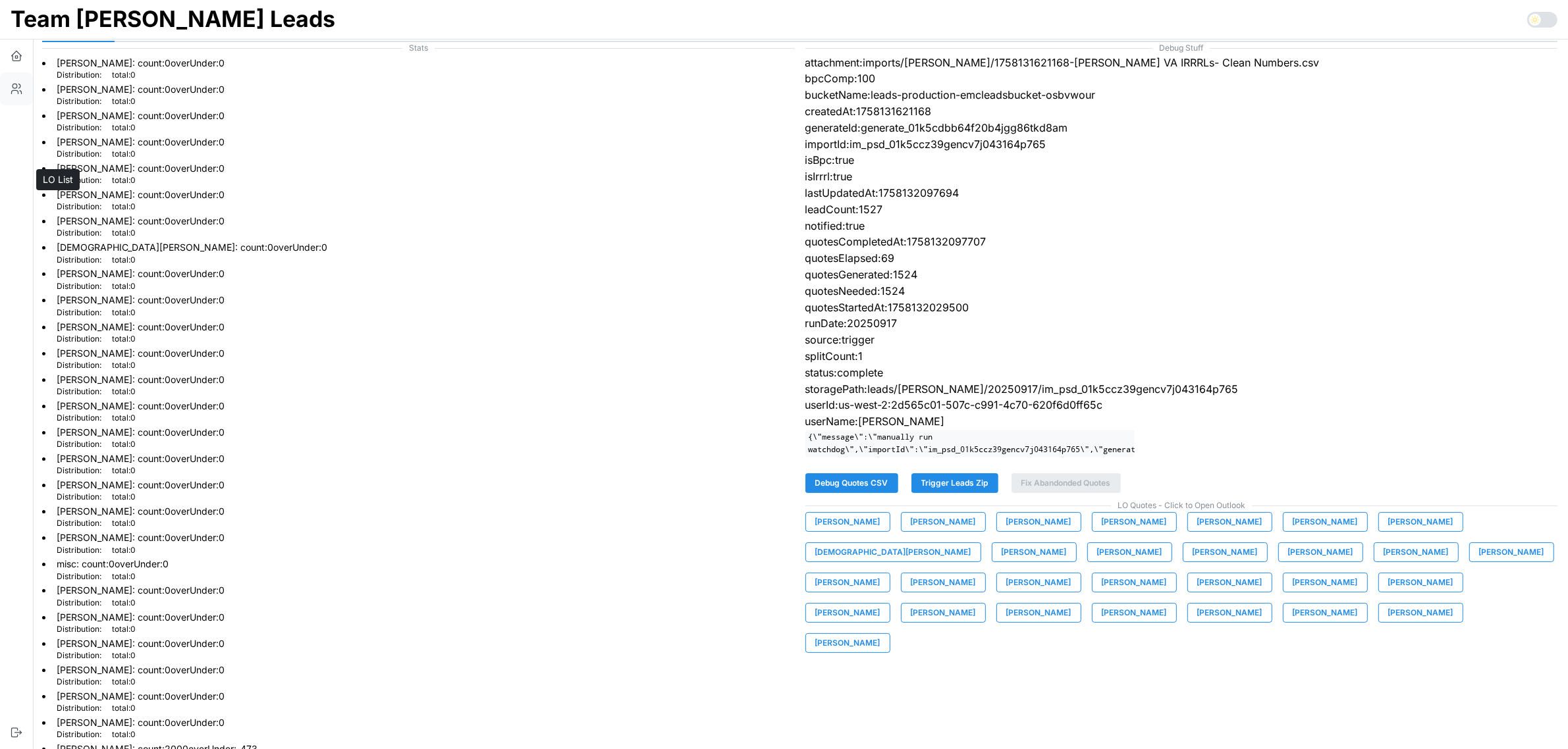
scroll to position [0, 0]
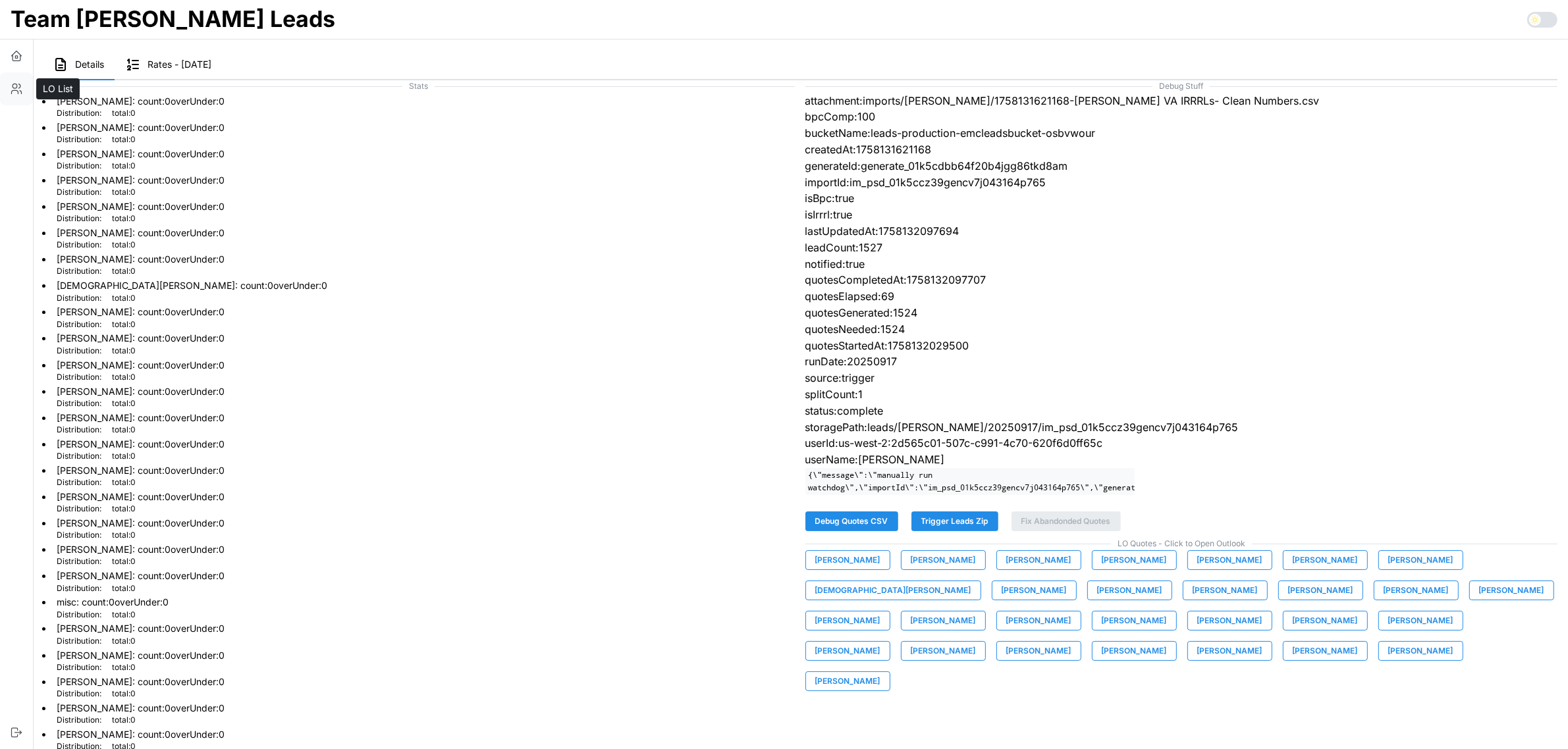
click at [17, 88] on icon "button" at bounding box center [15, 86] width 4 height 4
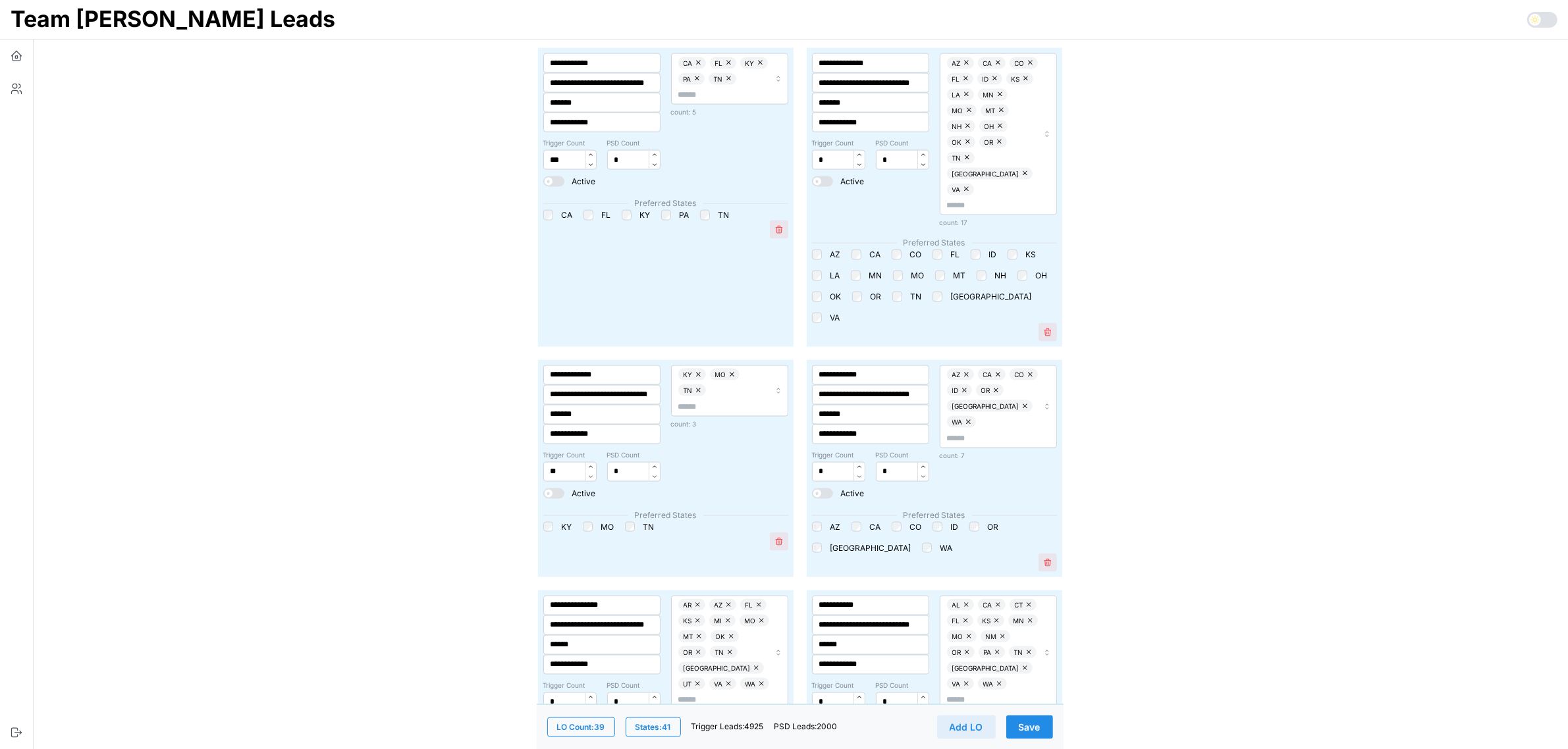
scroll to position [2057, 0]
